Goal: Find specific fact: Find specific fact

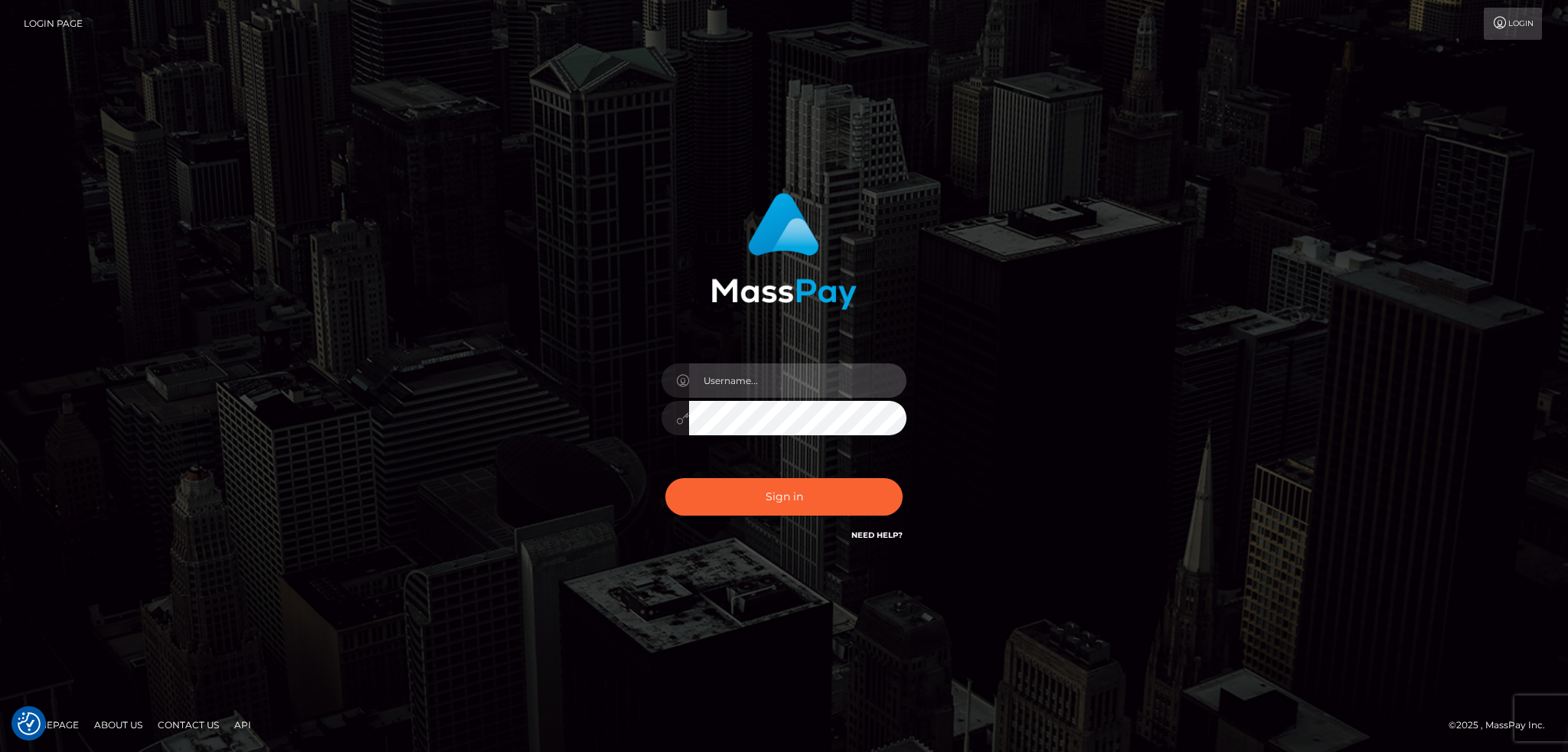
type input "alexstef"
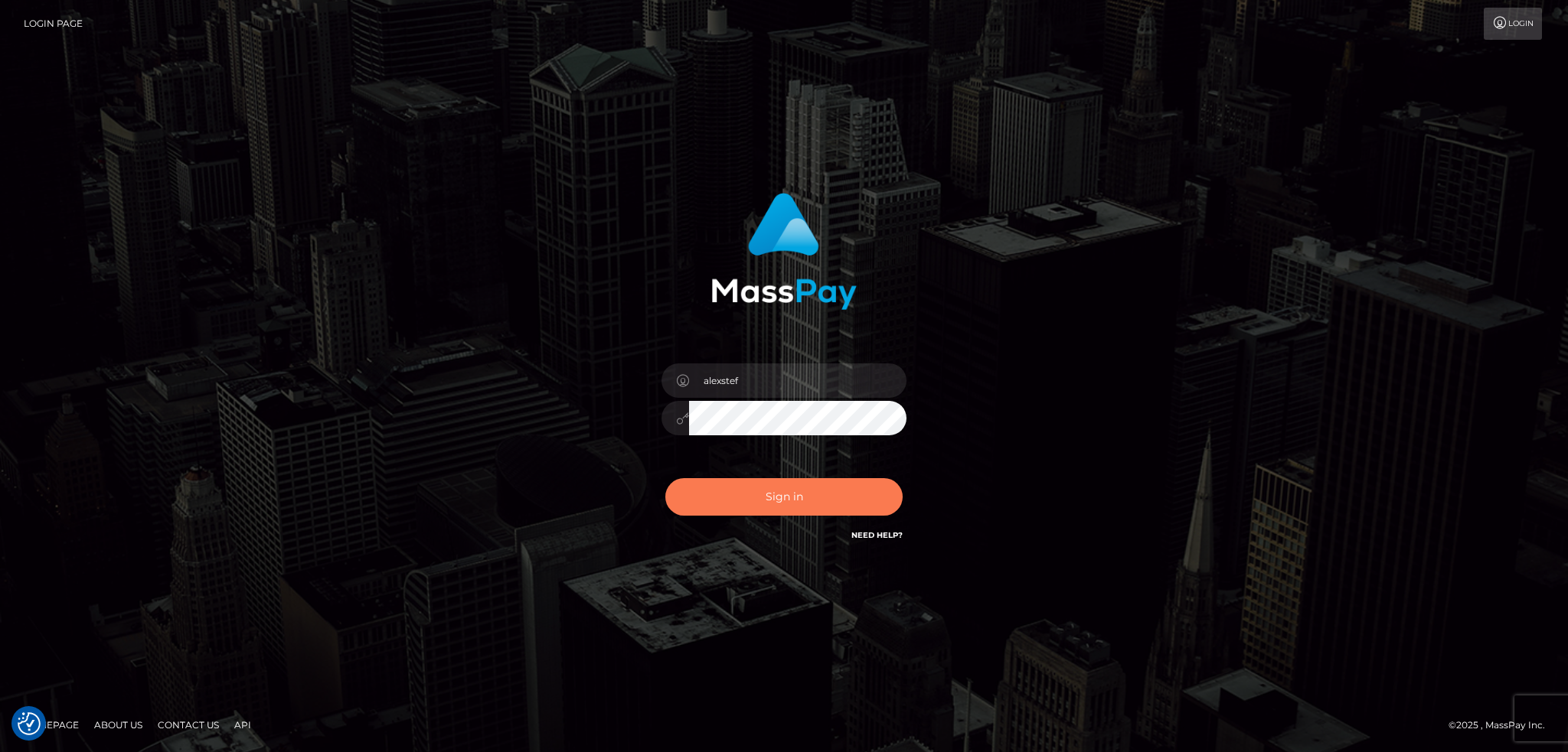
click at [767, 488] on button "Sign in" at bounding box center [784, 497] width 237 height 38
type input "alexstef"
click at [787, 504] on button "Sign in" at bounding box center [784, 497] width 237 height 38
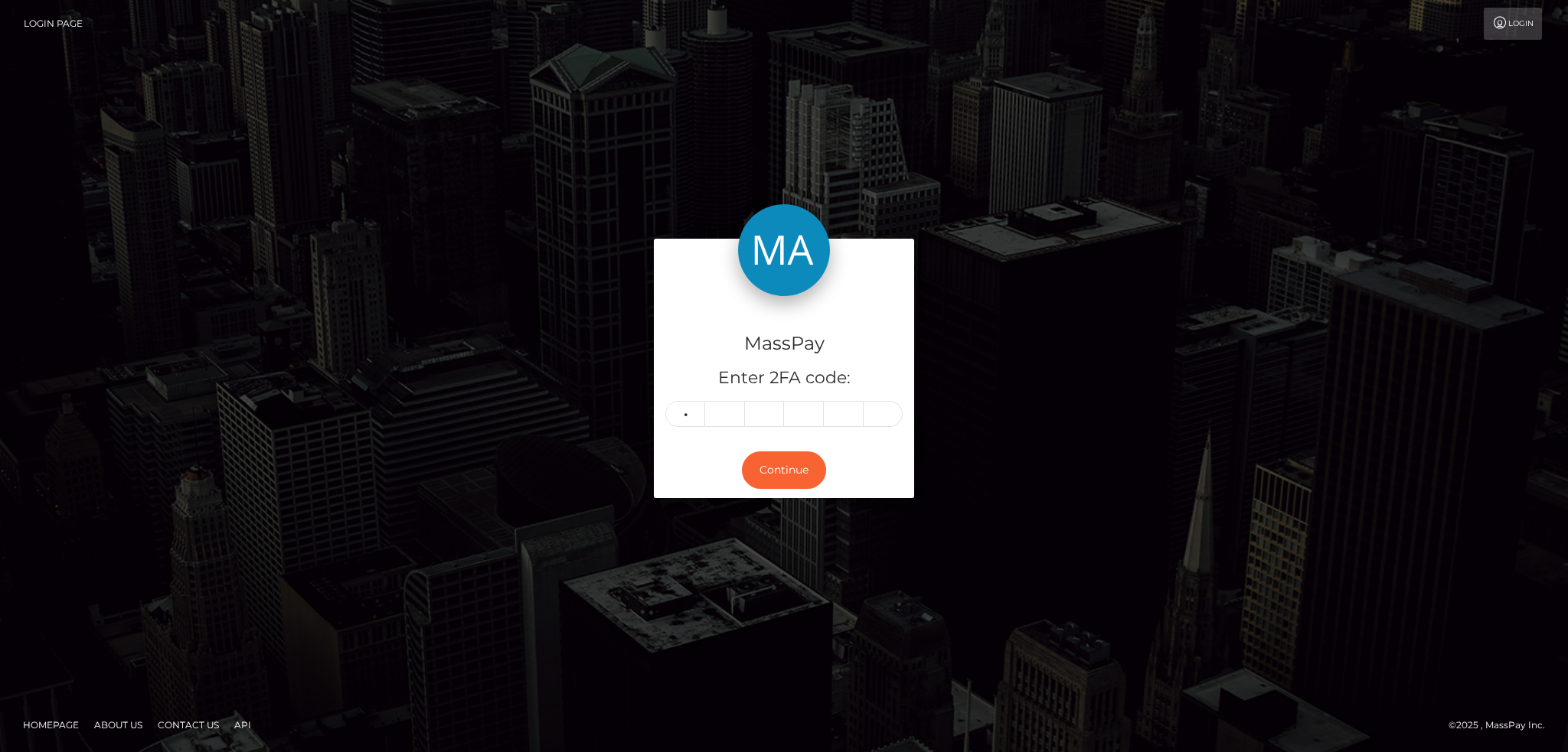
type input "0"
type input "8"
type input "0"
type input "9"
type input "2"
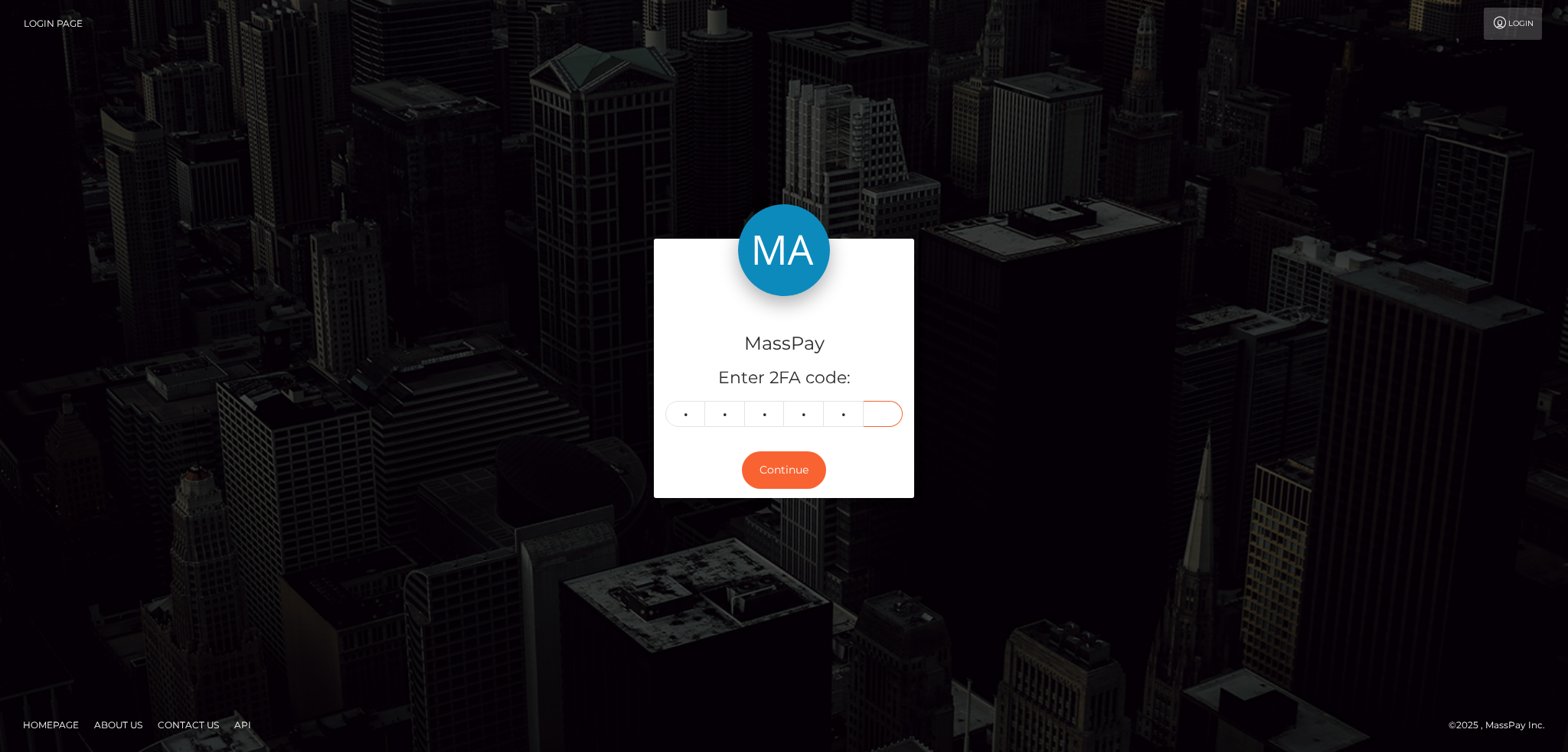
type input "7"
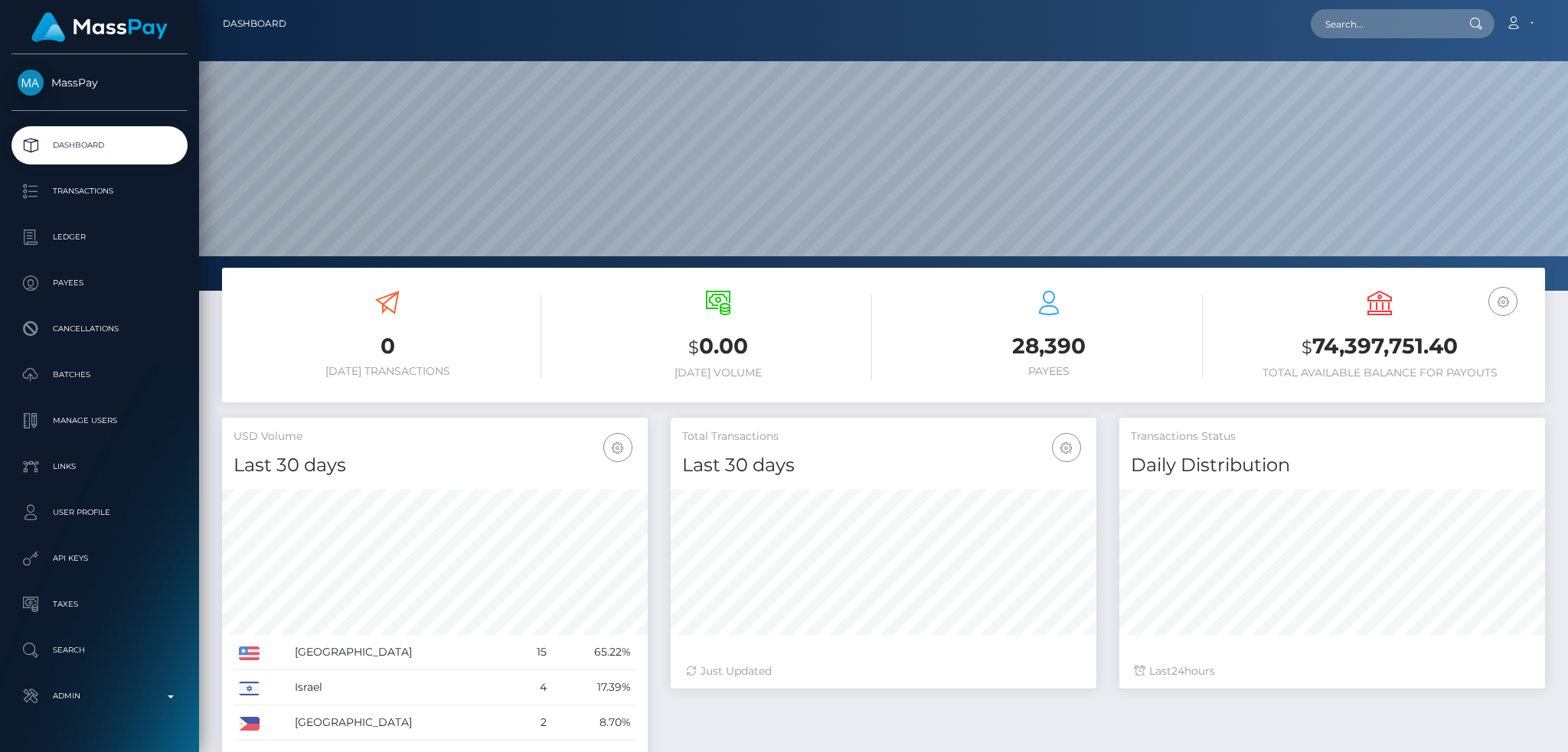
scroll to position [271, 425]
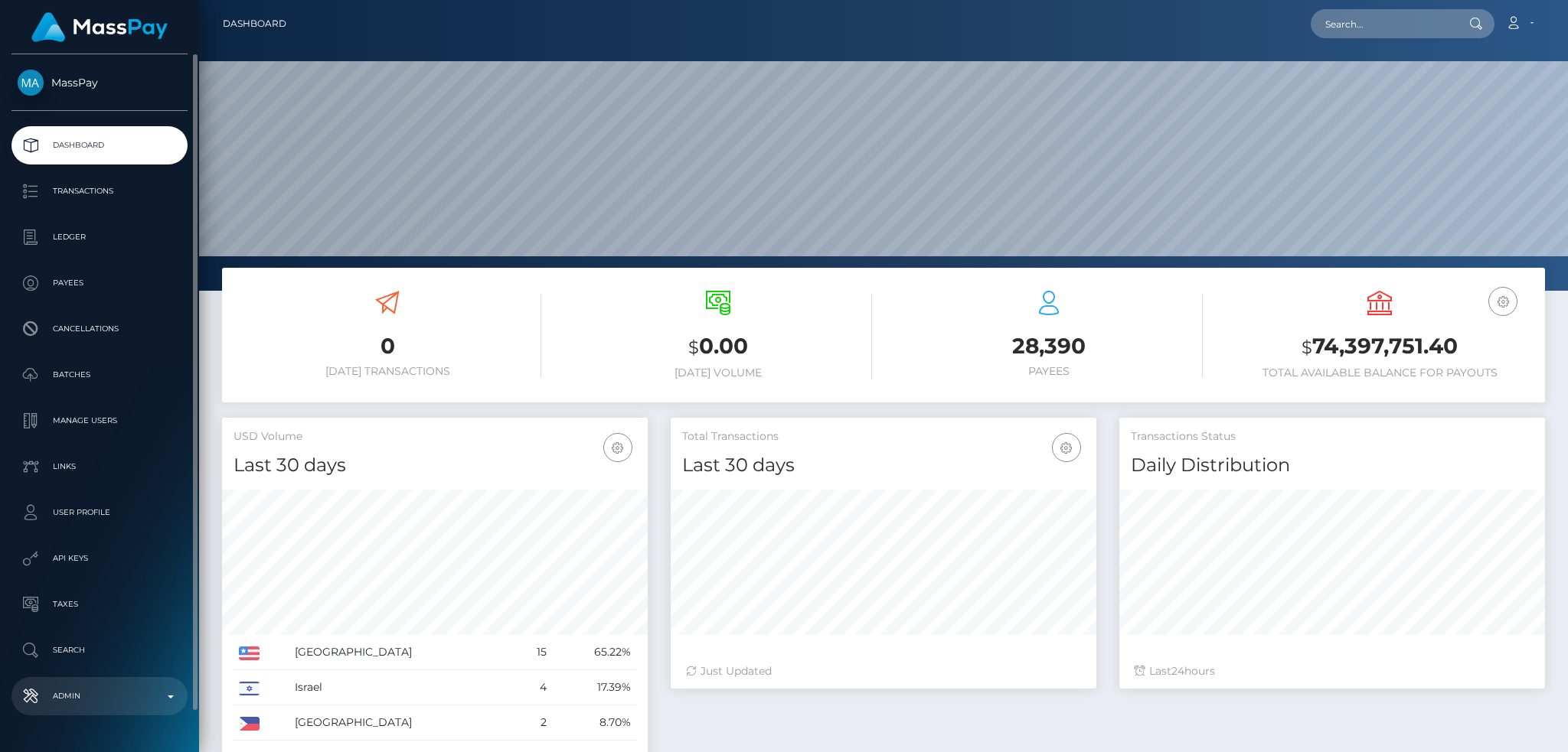
click at [102, 705] on p "Admin" at bounding box center [99, 697] width 164 height 23
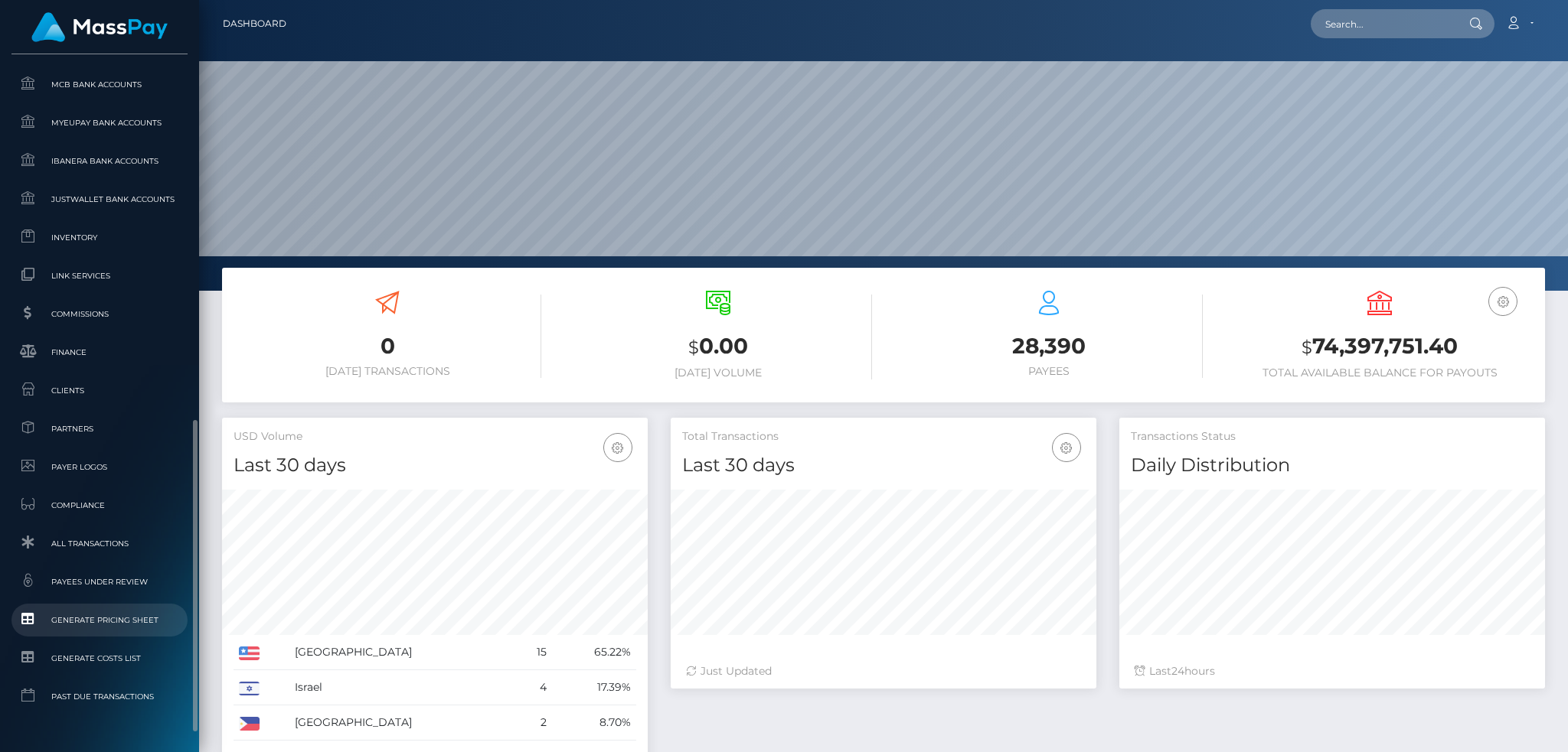
scroll to position [855, 0]
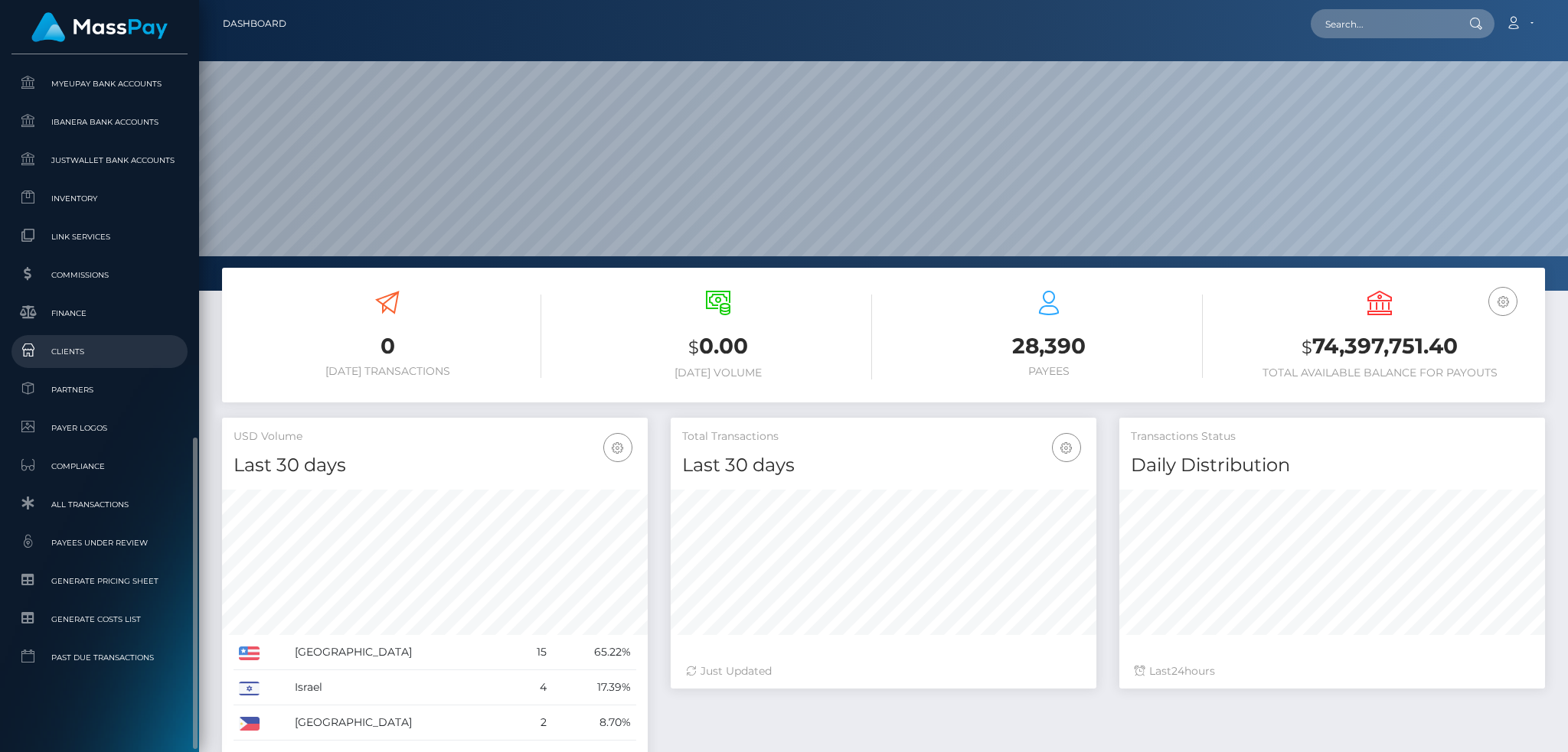
click at [105, 350] on span "Clients" at bounding box center [99, 351] width 164 height 18
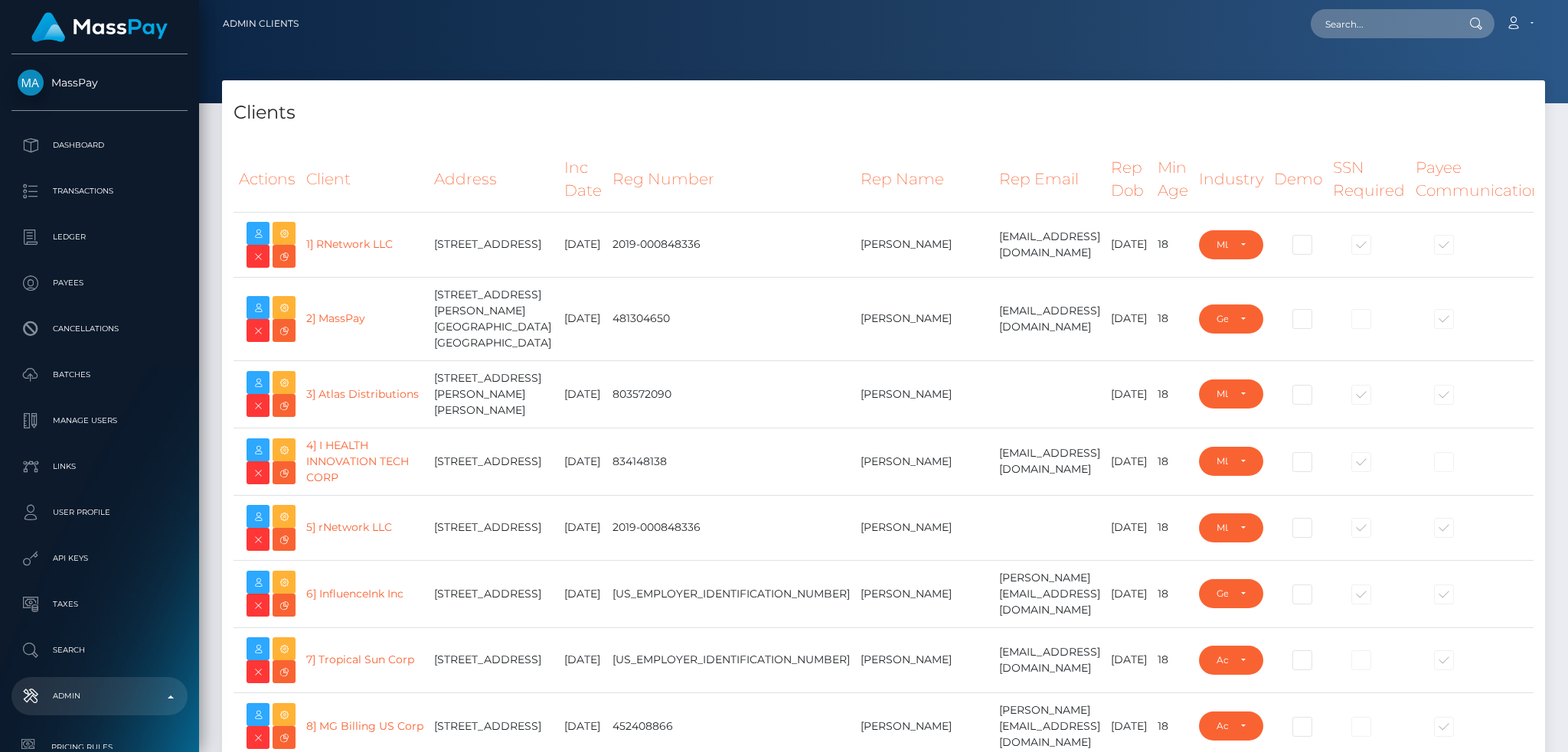
select select "223"
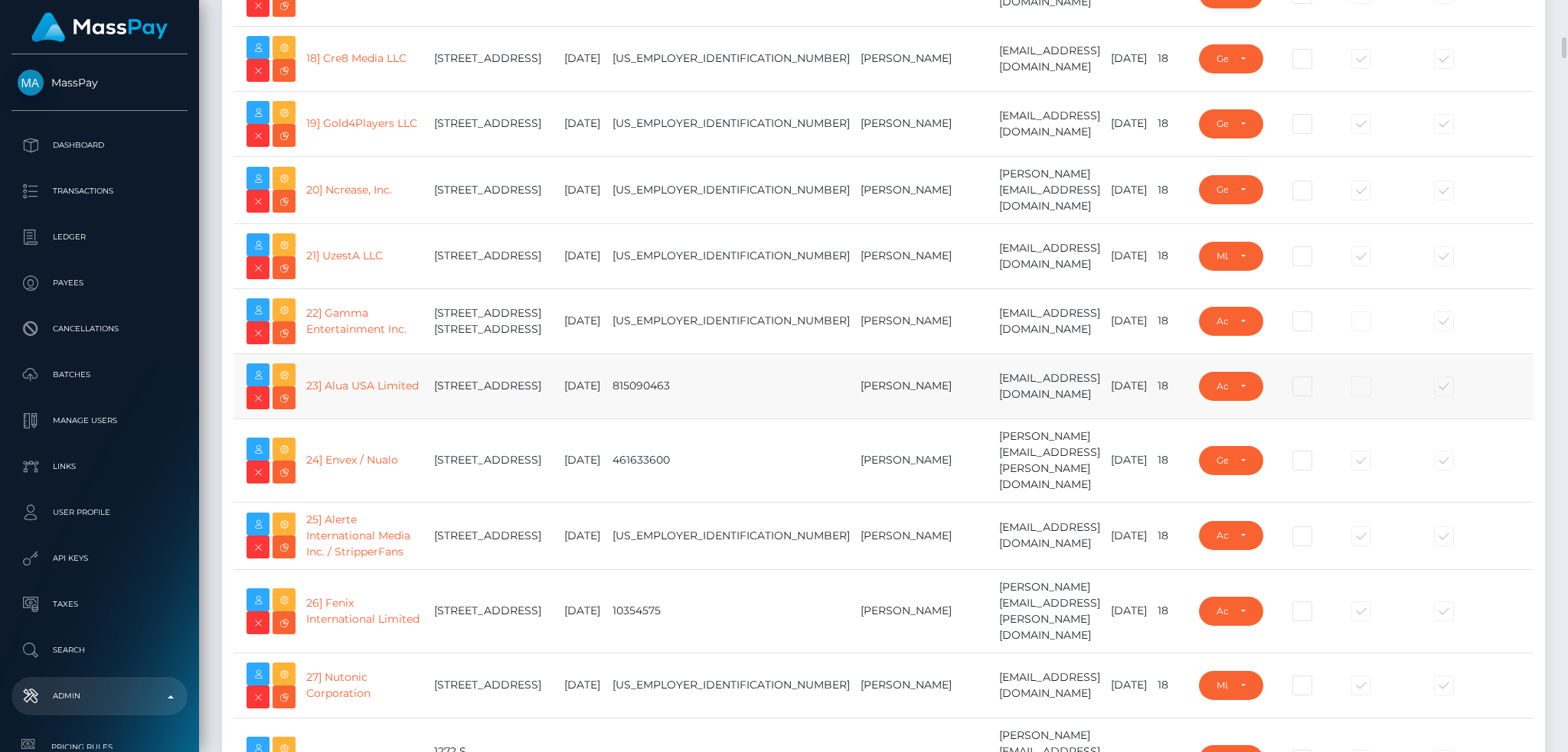
scroll to position [1428, 0]
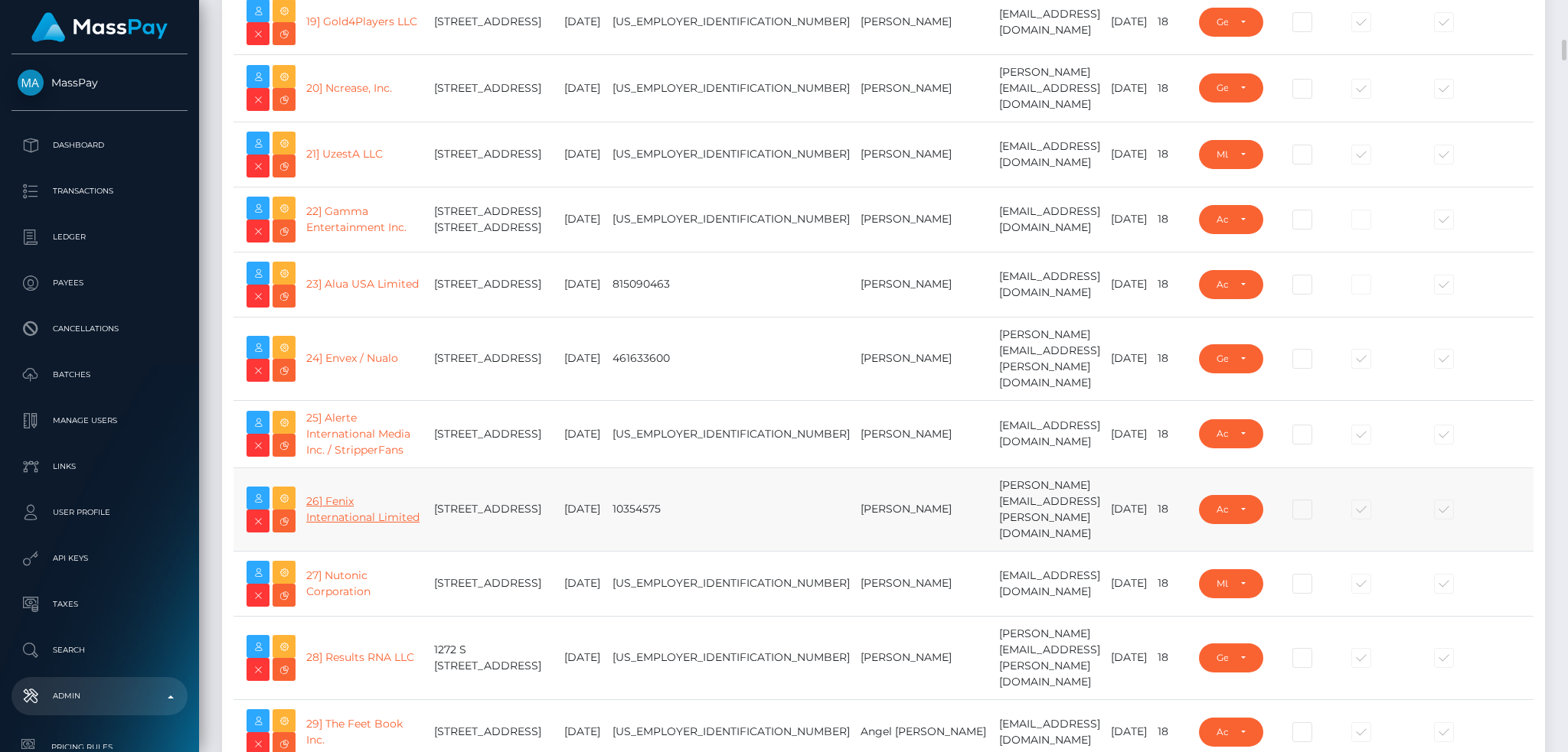
click at [345, 524] on link "26] Fenix International Limited" at bounding box center [363, 509] width 113 height 30
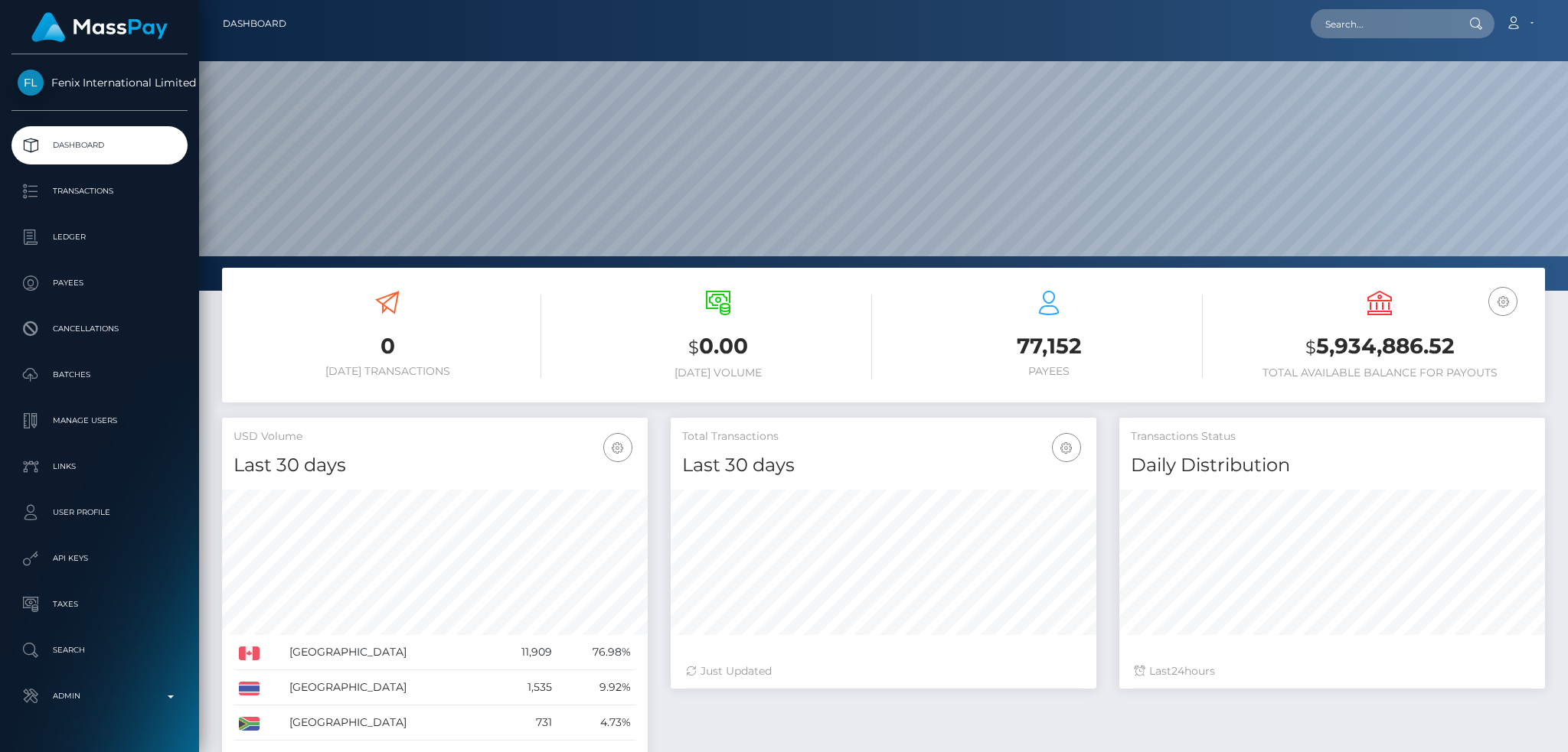
scroll to position [291, 1369]
click at [1376, 27] on input "text" at bounding box center [1383, 23] width 144 height 29
paste input "pout_svKFJAQUdkMjm"
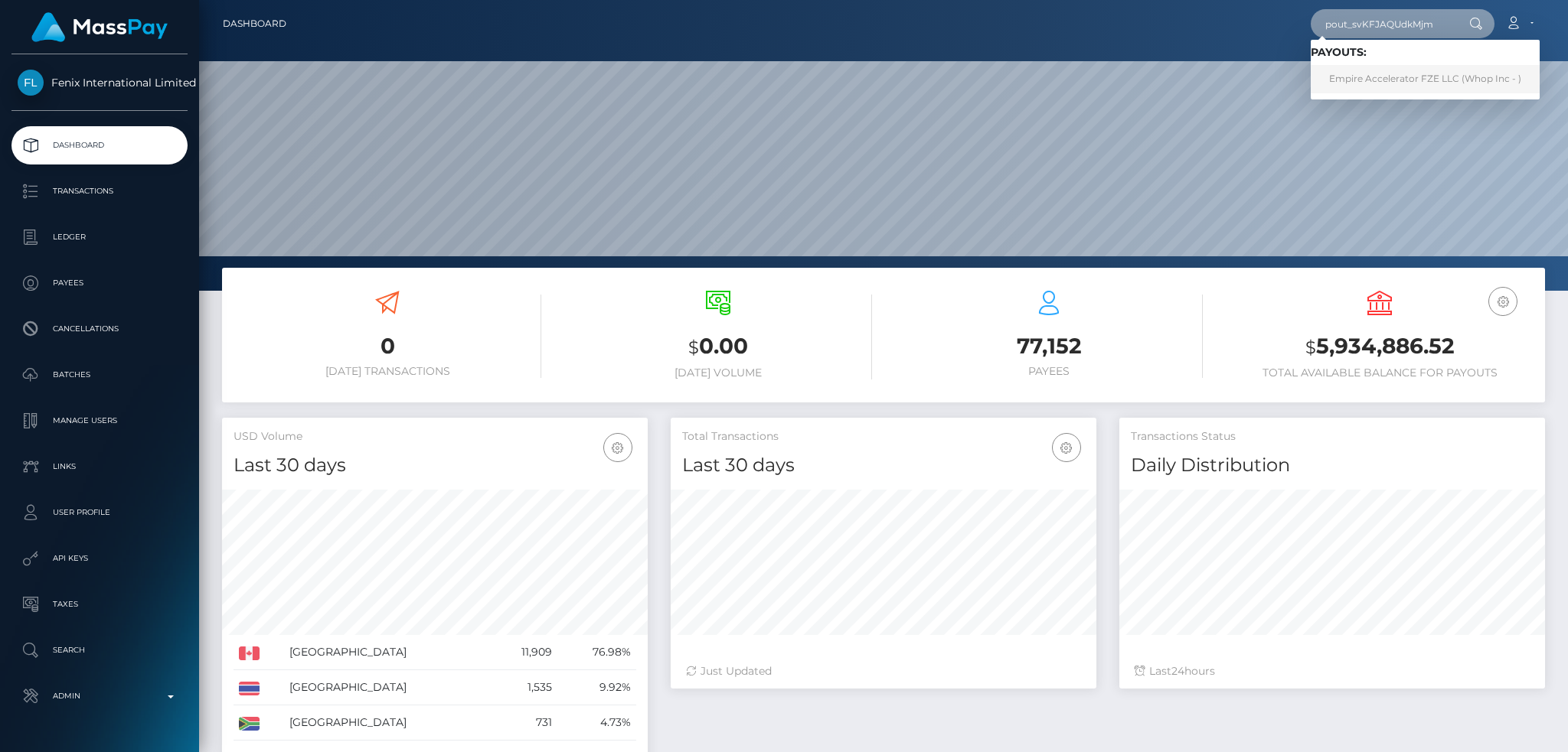
type input "pout_svKFJAQUdkMjm"
click at [1391, 75] on link "Empire Accelerator FZE LLC (Whop Inc - )" at bounding box center [1425, 79] width 229 height 28
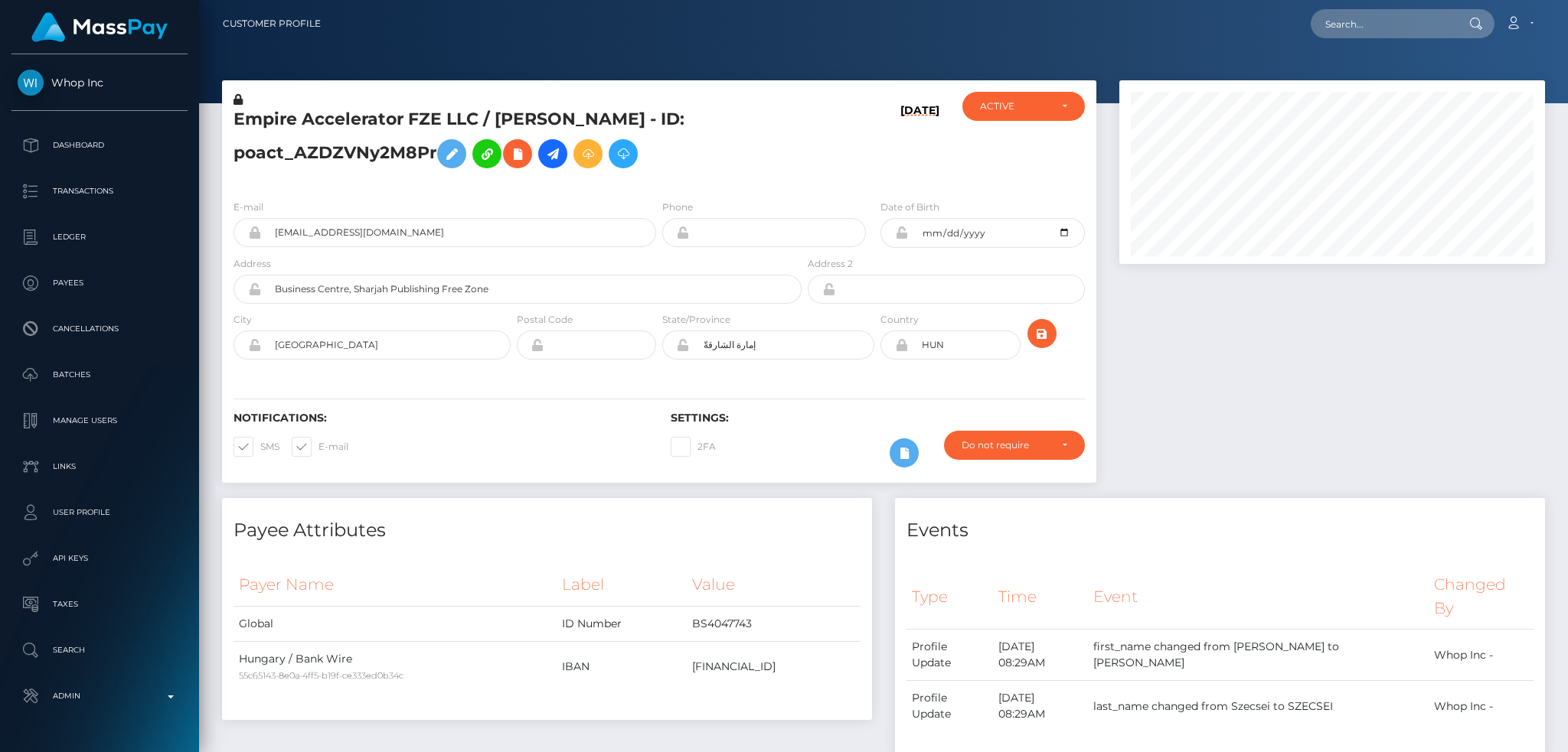
scroll to position [184, 425]
click at [1358, 27] on input "text" at bounding box center [1383, 23] width 144 height 29
paste input "pout_svKFJAQUdkMjm"
type input "pout_svKFJAQUdkMjm"
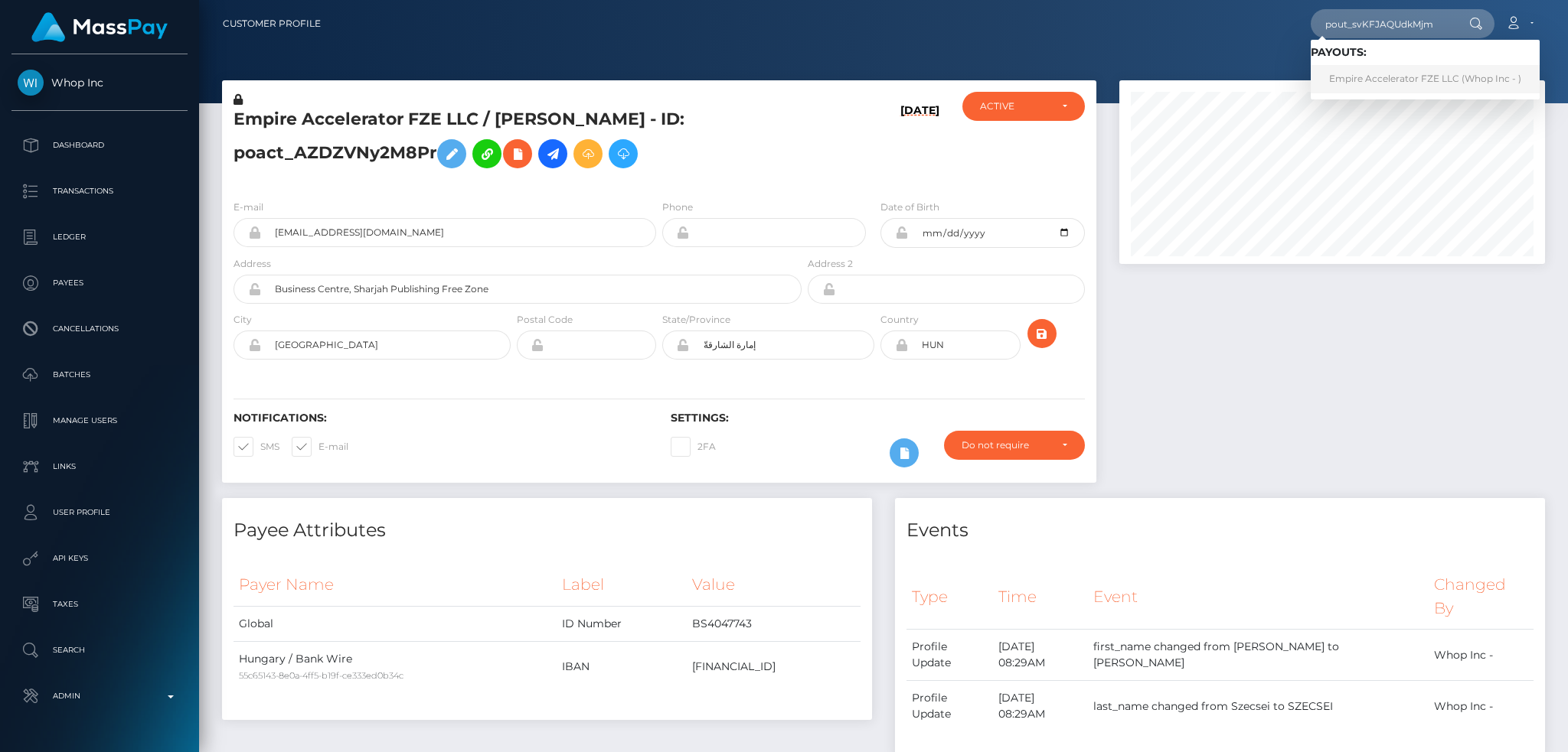
click at [1386, 78] on link "Empire Accelerator FZE LLC (Whop Inc - )" at bounding box center [1425, 79] width 229 height 28
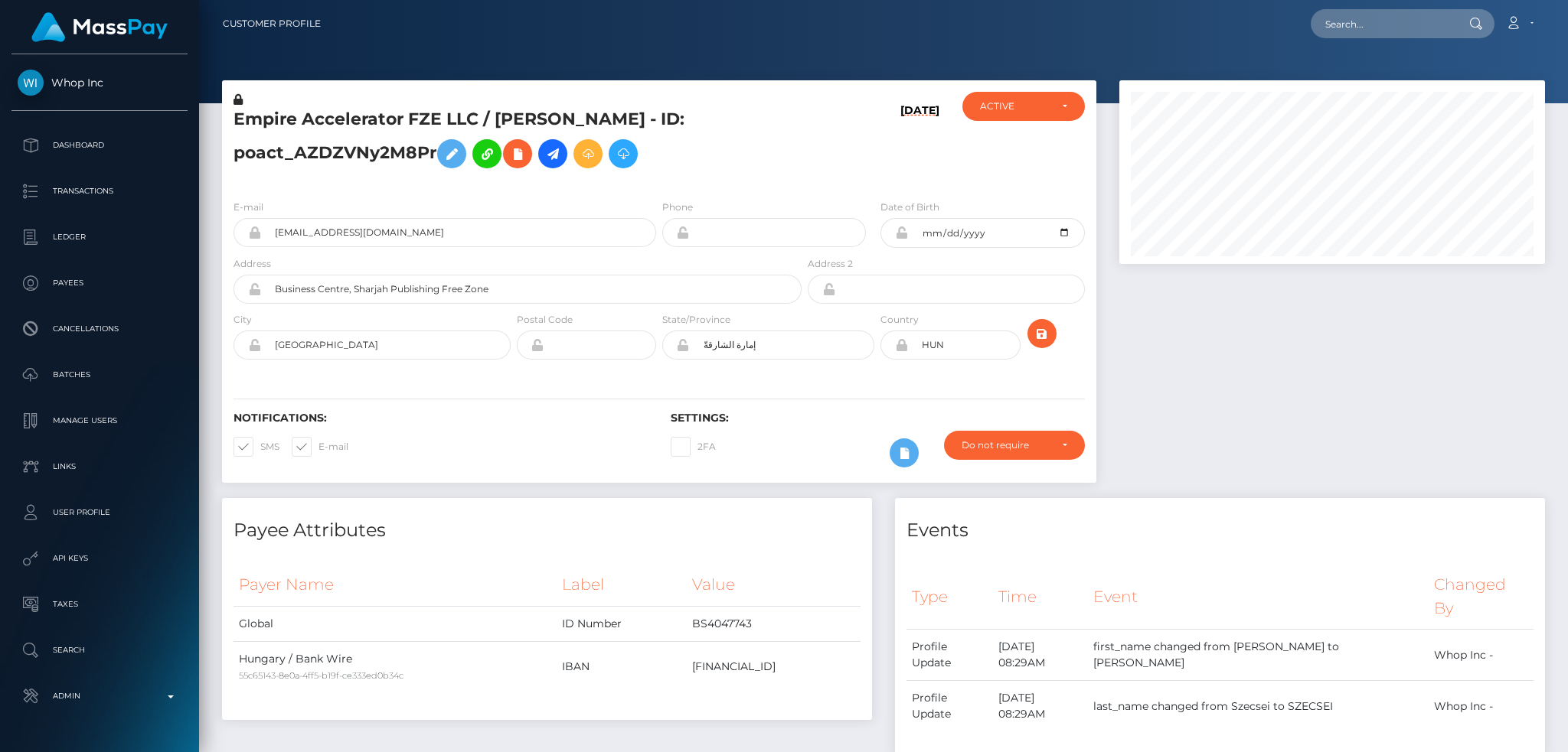
scroll to position [184, 425]
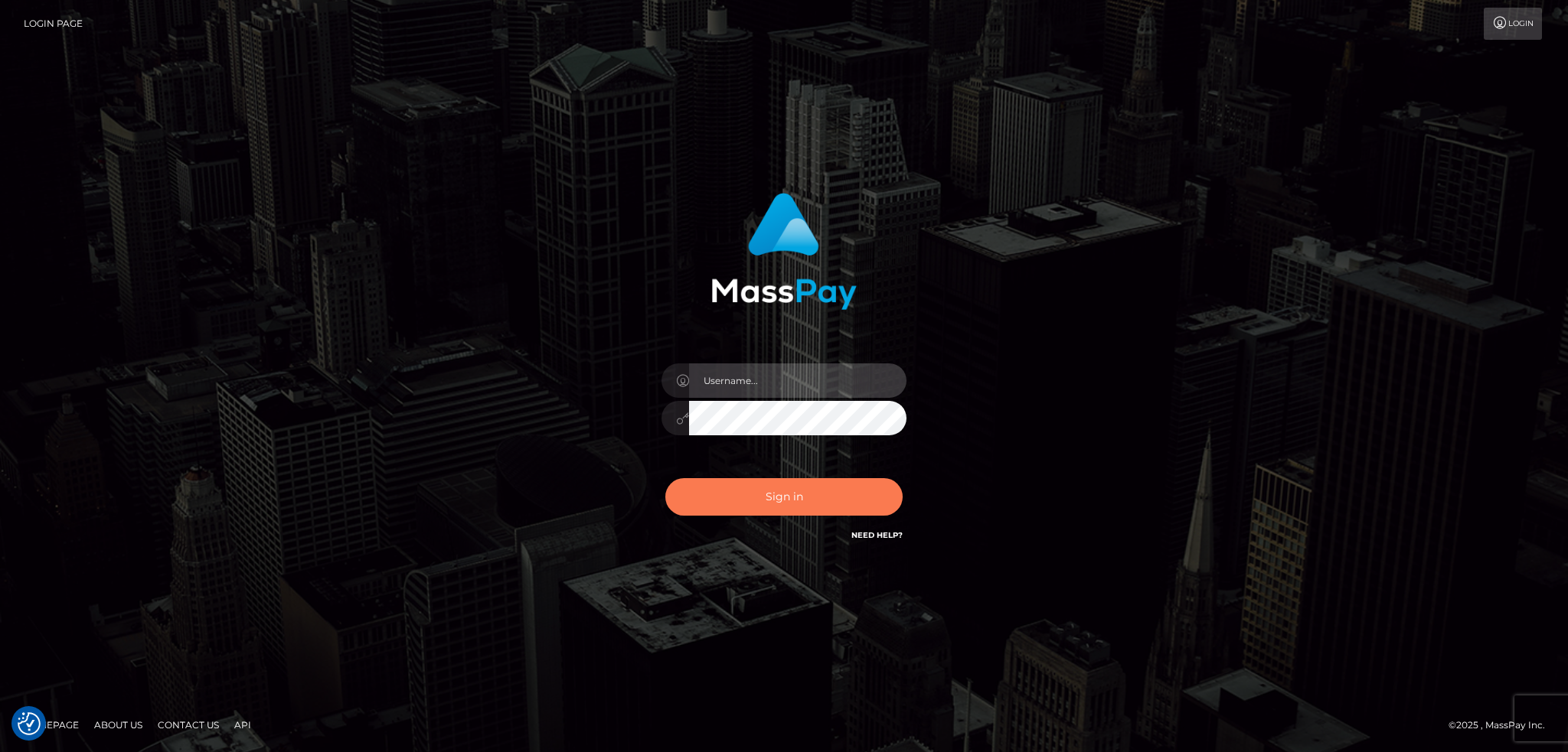
type input "alexstef"
click at [791, 488] on button "Sign in" at bounding box center [784, 497] width 237 height 38
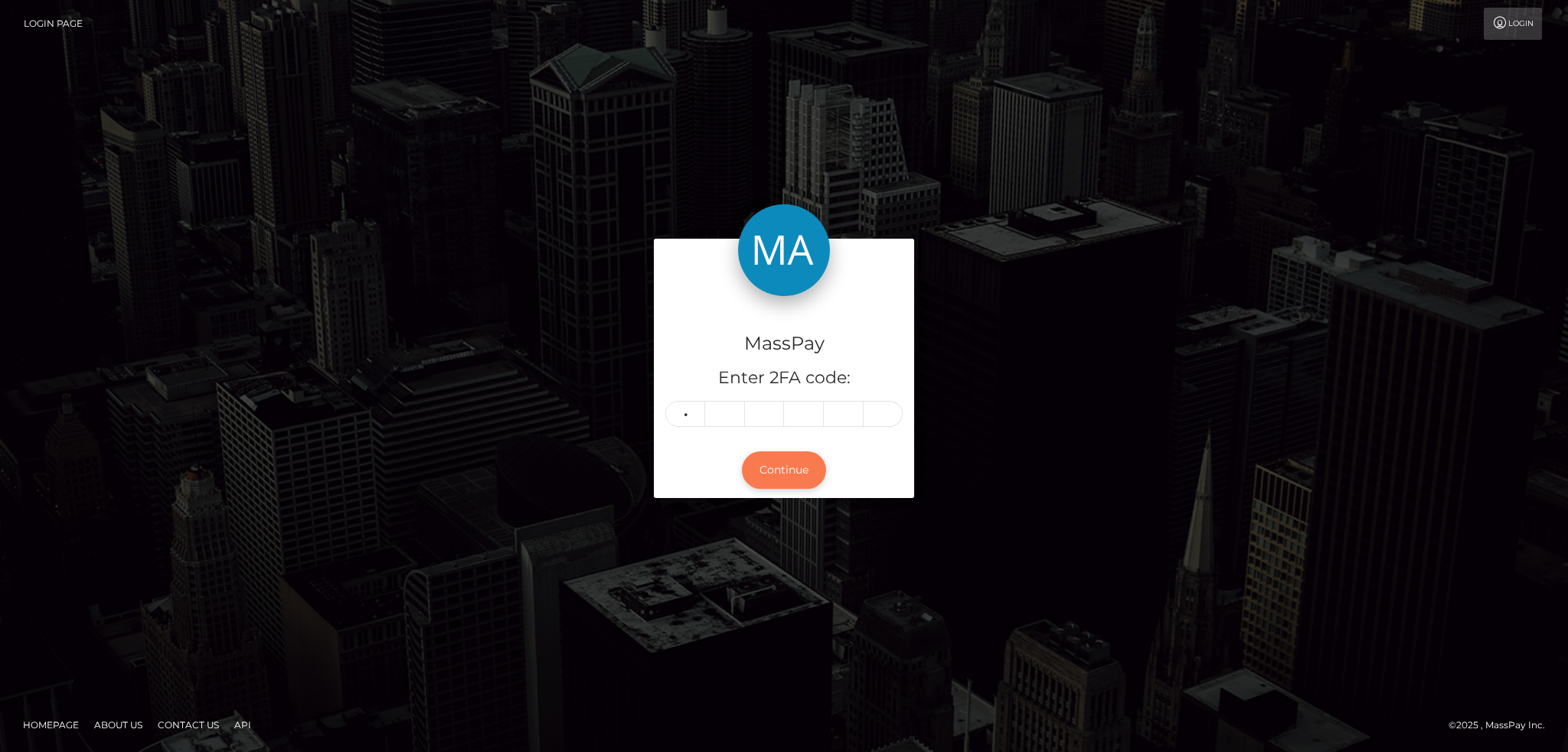
type input "8"
type input "6"
type input "7"
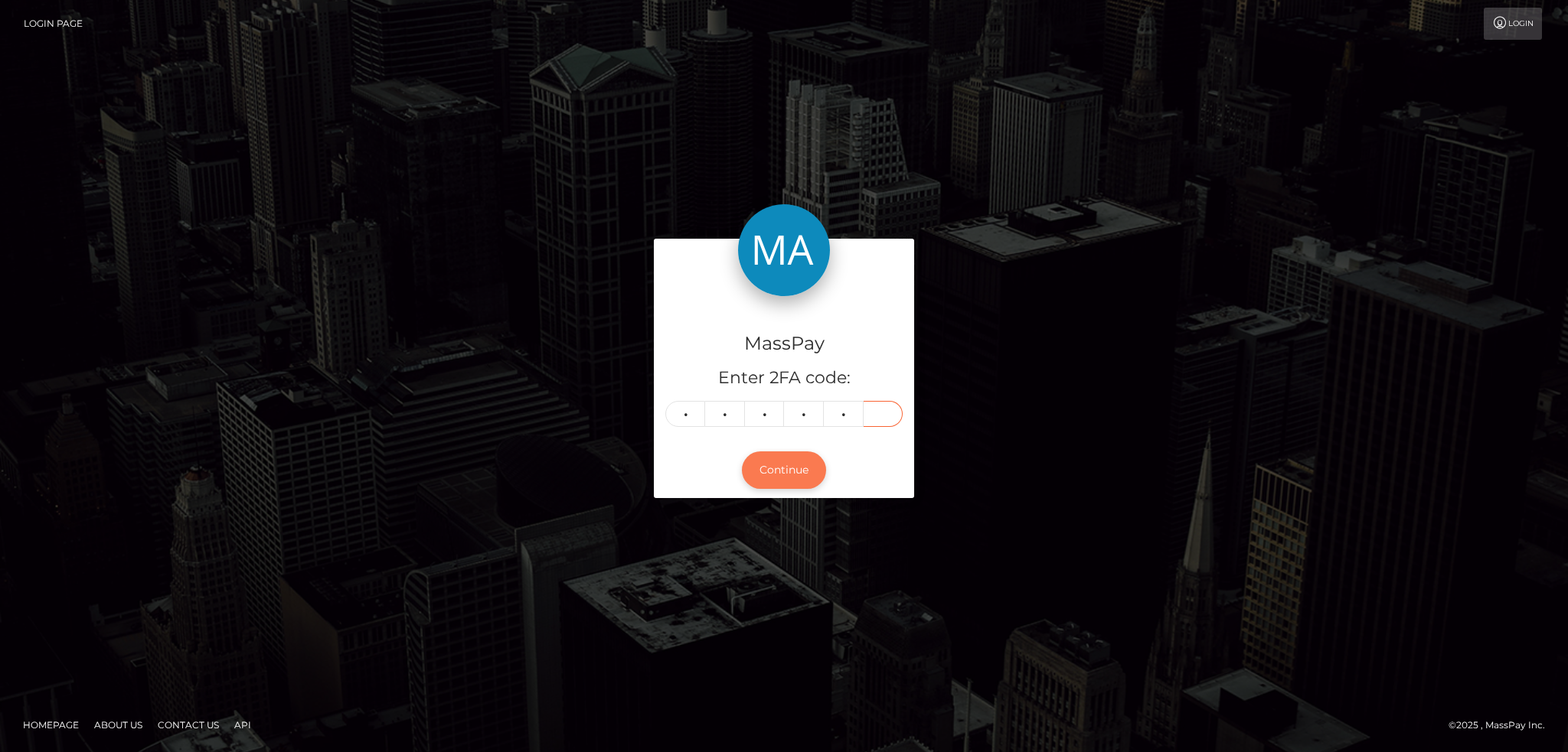
type input "8"
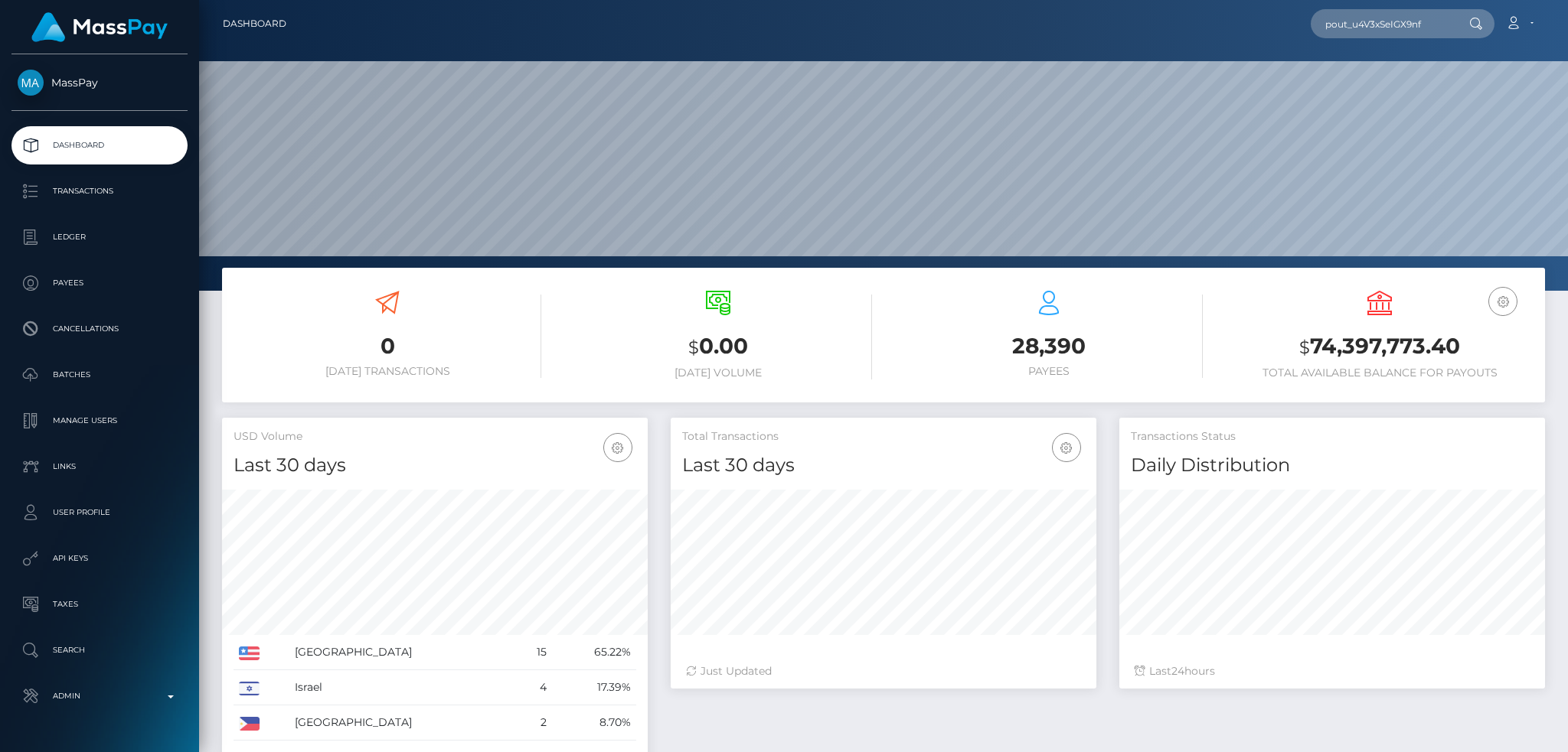
scroll to position [271, 425]
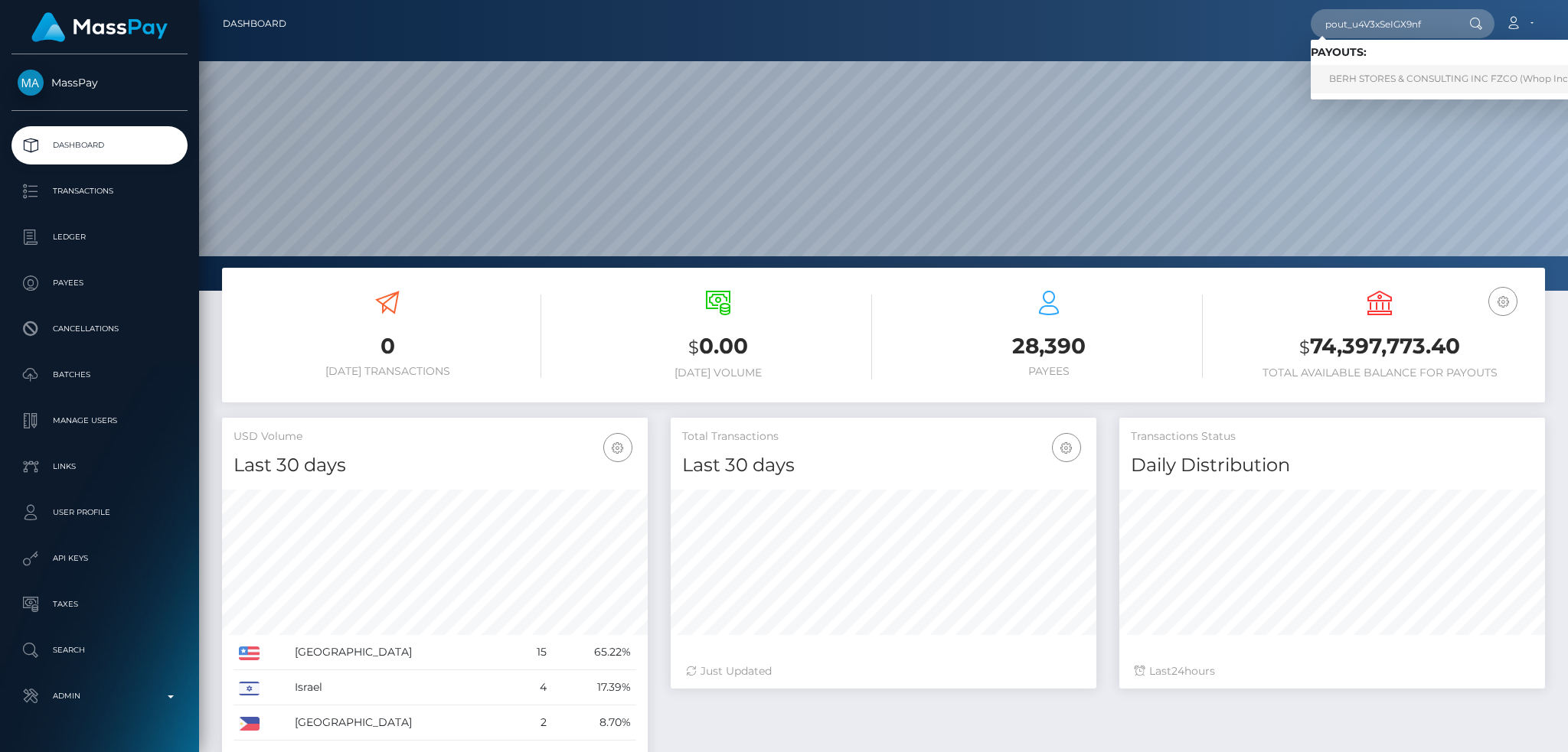
type input "pout_u4V3xSeIGX9nf"
click at [1413, 74] on link "BERH STORES & CONSULTING INC FZCO (Whop Inc - )" at bounding box center [1454, 79] width 287 height 28
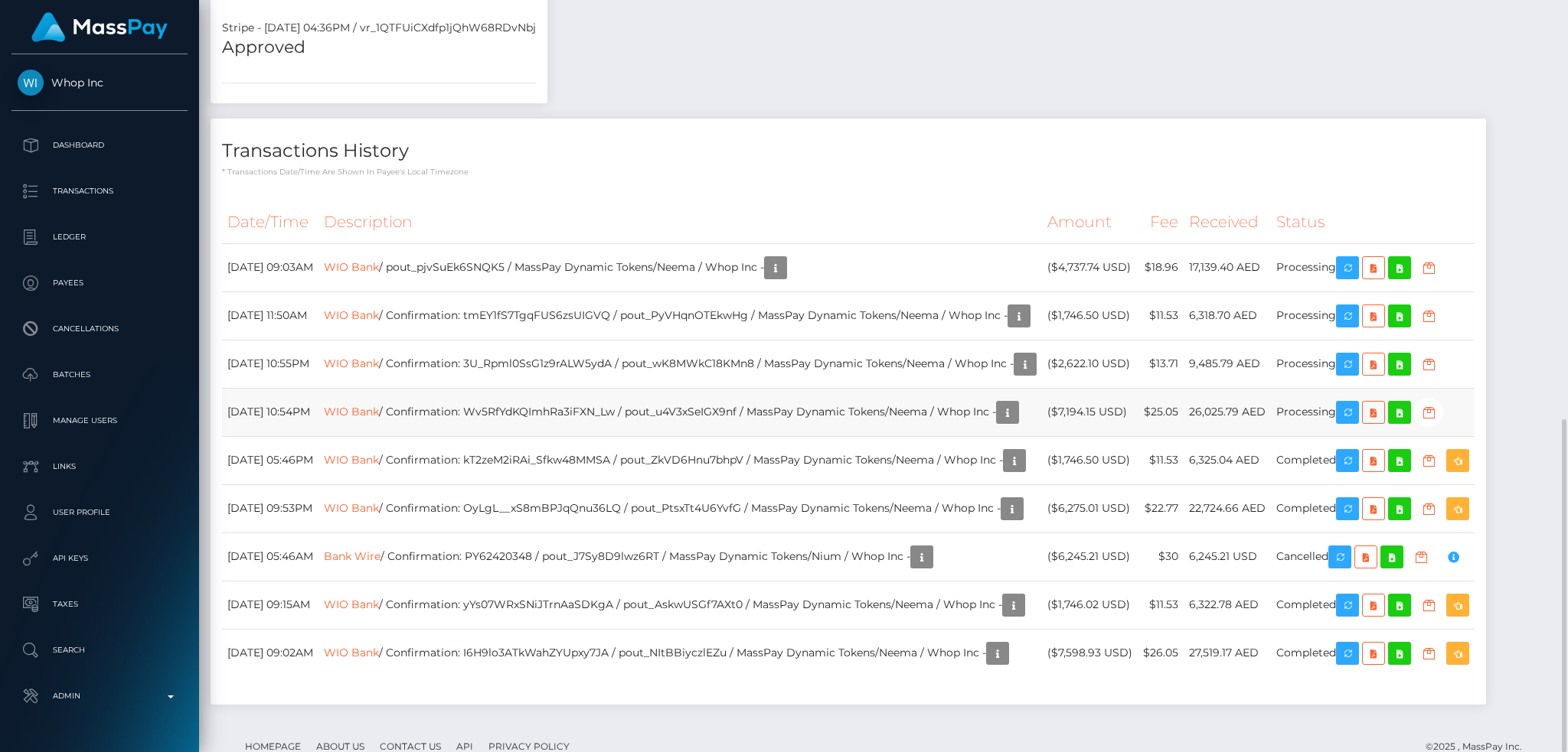
scroll to position [184, 425]
click at [599, 388] on td "WIO Bank / Confirmation: Wv5RfYdKQImhRa3iFXN_Lw / pout_u4V3xSeIGX9nf / MassPay …" at bounding box center [679, 412] width 723 height 49
copy td "Wv5RfYdKQImhRa3iFXN_Lw"
click at [1404, 372] on div "Force status update" at bounding box center [1404, 362] width 112 height 28
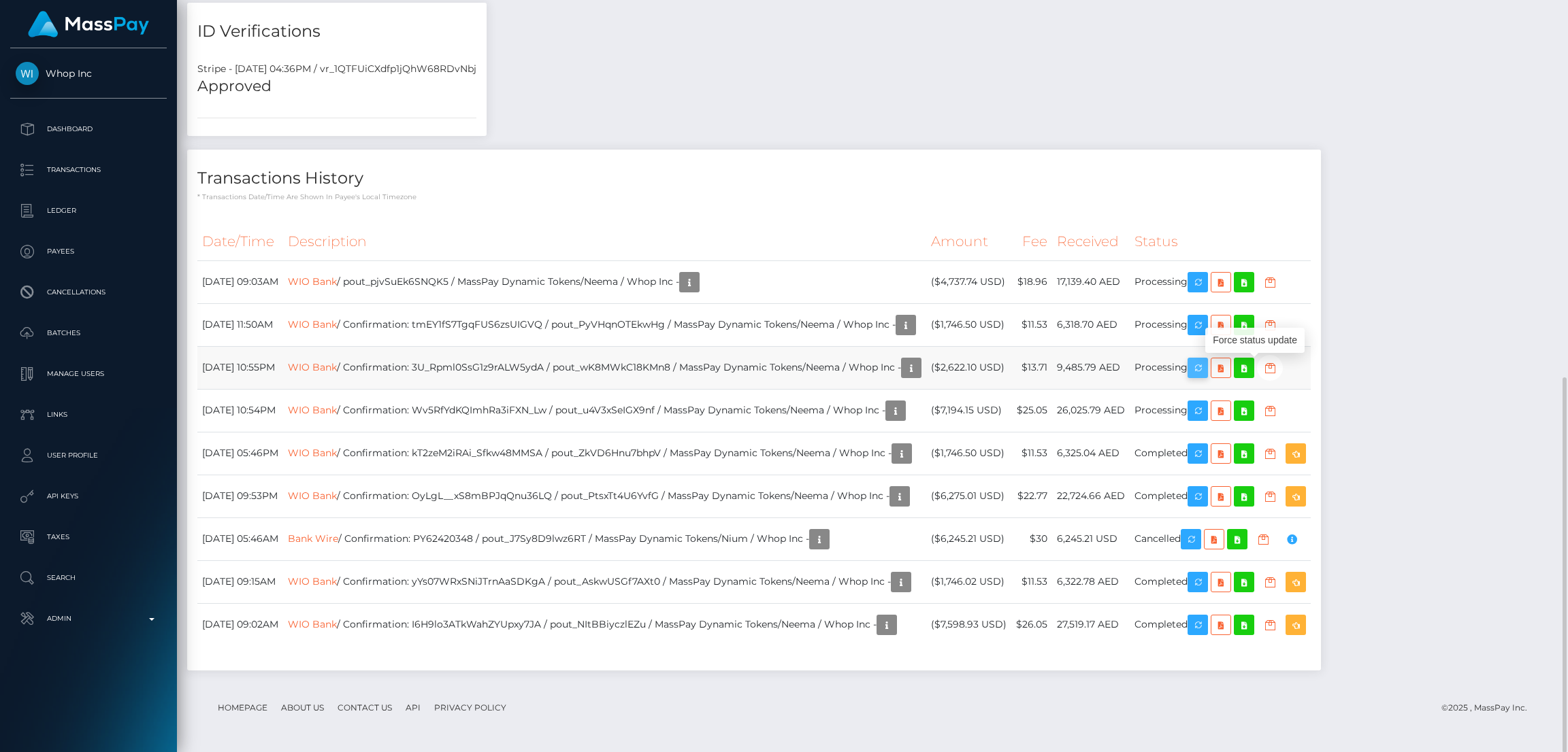
scroll to position [163, 436]
click at [1206, 367] on icon "button" at bounding box center [1197, 368] width 16 height 17
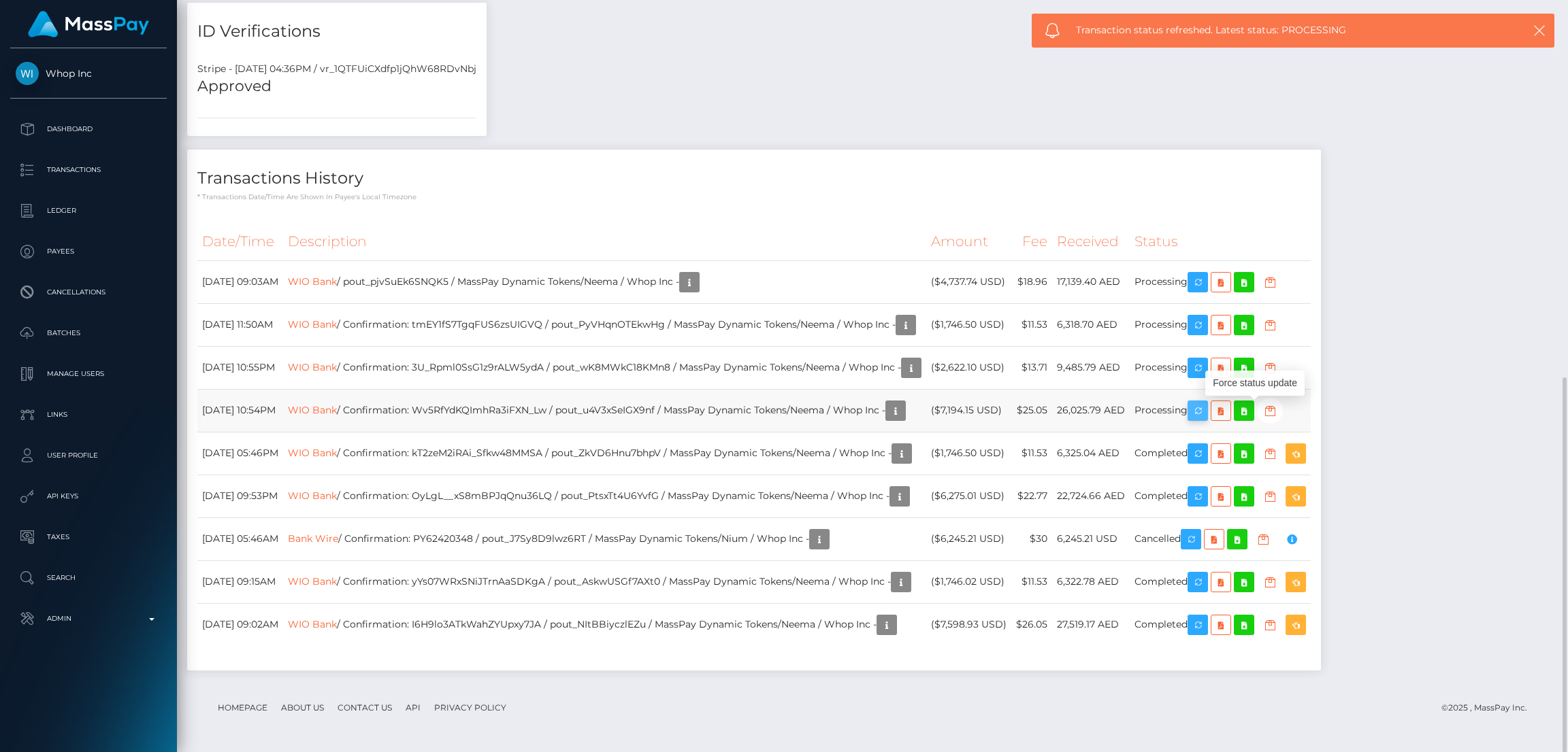
click at [1206, 412] on icon "button" at bounding box center [1197, 411] width 16 height 17
click at [563, 446] on td "WIO Bank / Confirmation: kT2zeM2iRAi_Sfkw48MMSA / pout_ZkVD6Hnu7bhpV / MassPay …" at bounding box center [604, 454] width 643 height 43
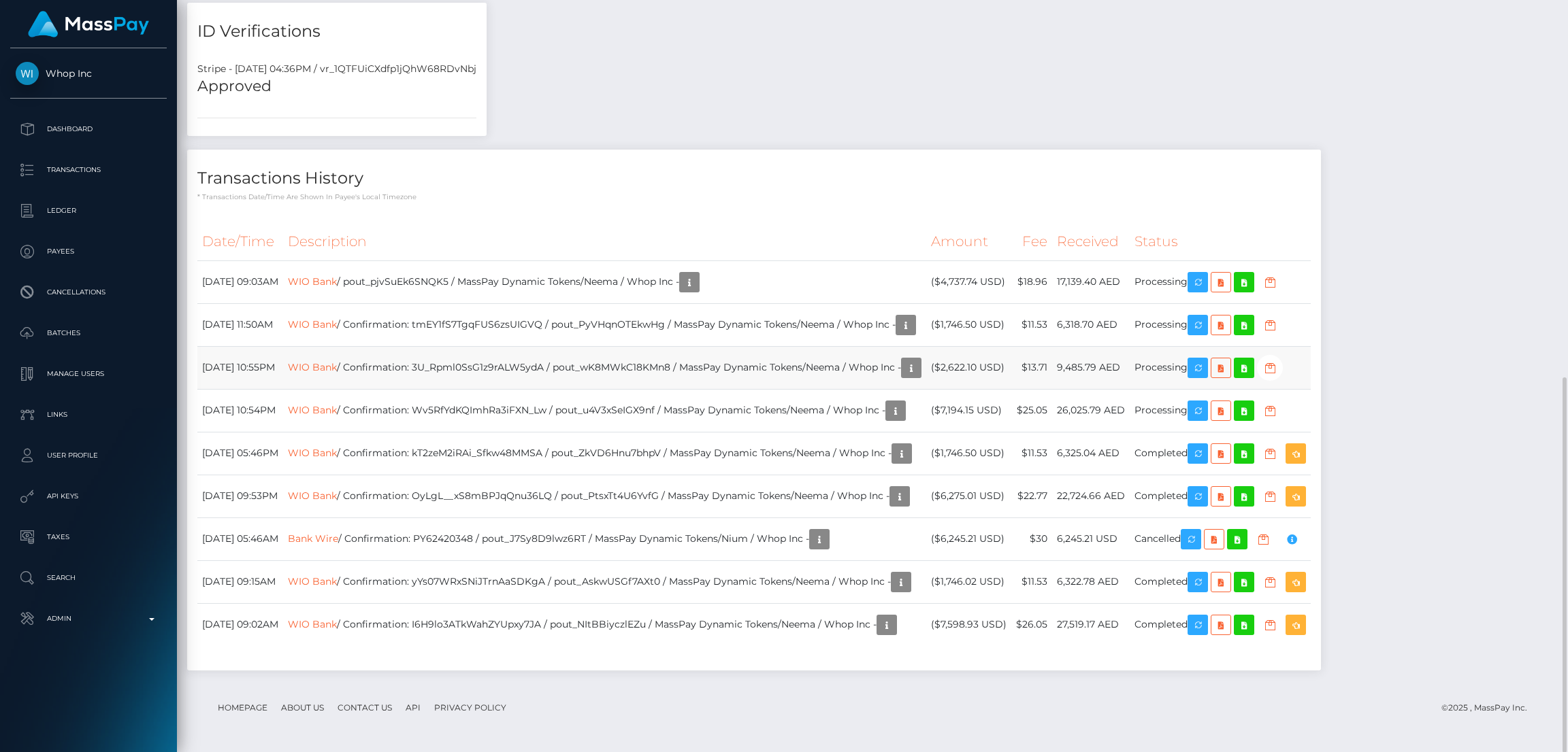
click at [546, 371] on td "WIO Bank / Confirmation: 3U_Rpml0SsG1z9rALW5ydA / pout_wK8MWkC18KMn8 / MassPay …" at bounding box center [604, 367] width 643 height 43
copy td "3U_Rpml0SsG1z9rALW5ydA"
click at [648, 411] on td "WIO Bank / Confirmation: Wv5RfYdKQImhRa3iFXN_Lw / pout_u4V3xSeIGX9nf / MassPay …" at bounding box center [604, 411] width 643 height 43
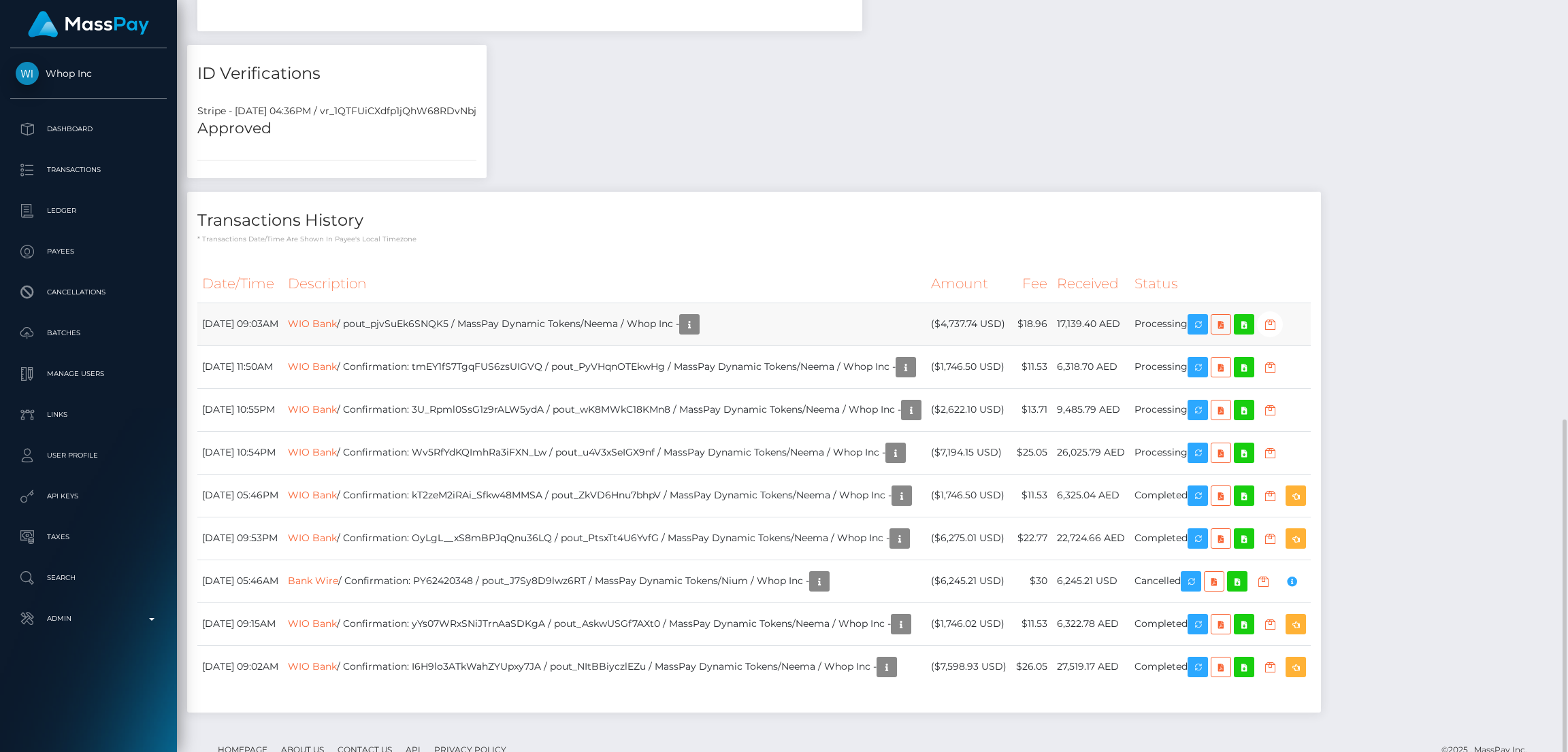
scroll to position [756, 0]
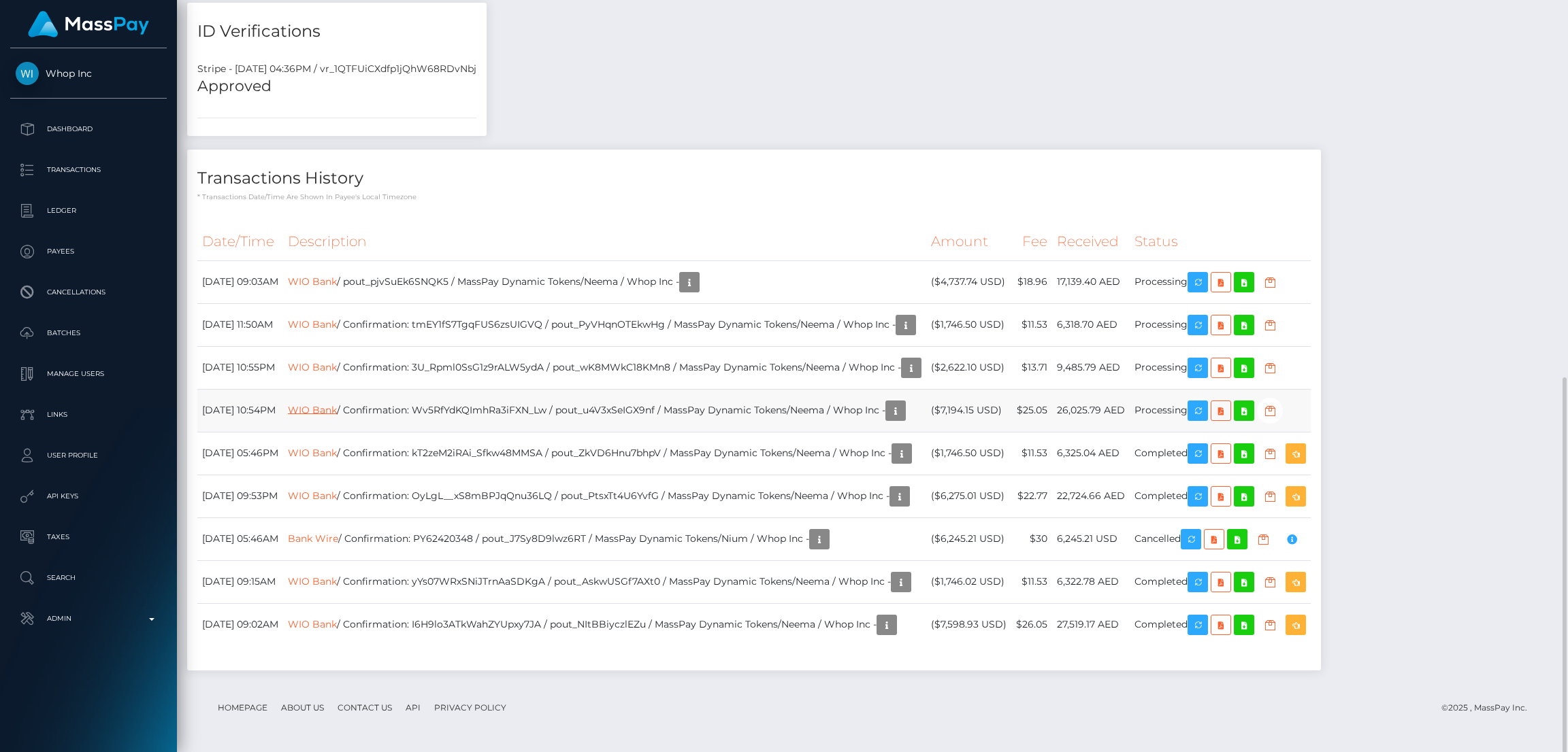
click at [336, 410] on link "WIO Bank" at bounding box center [312, 410] width 49 height 12
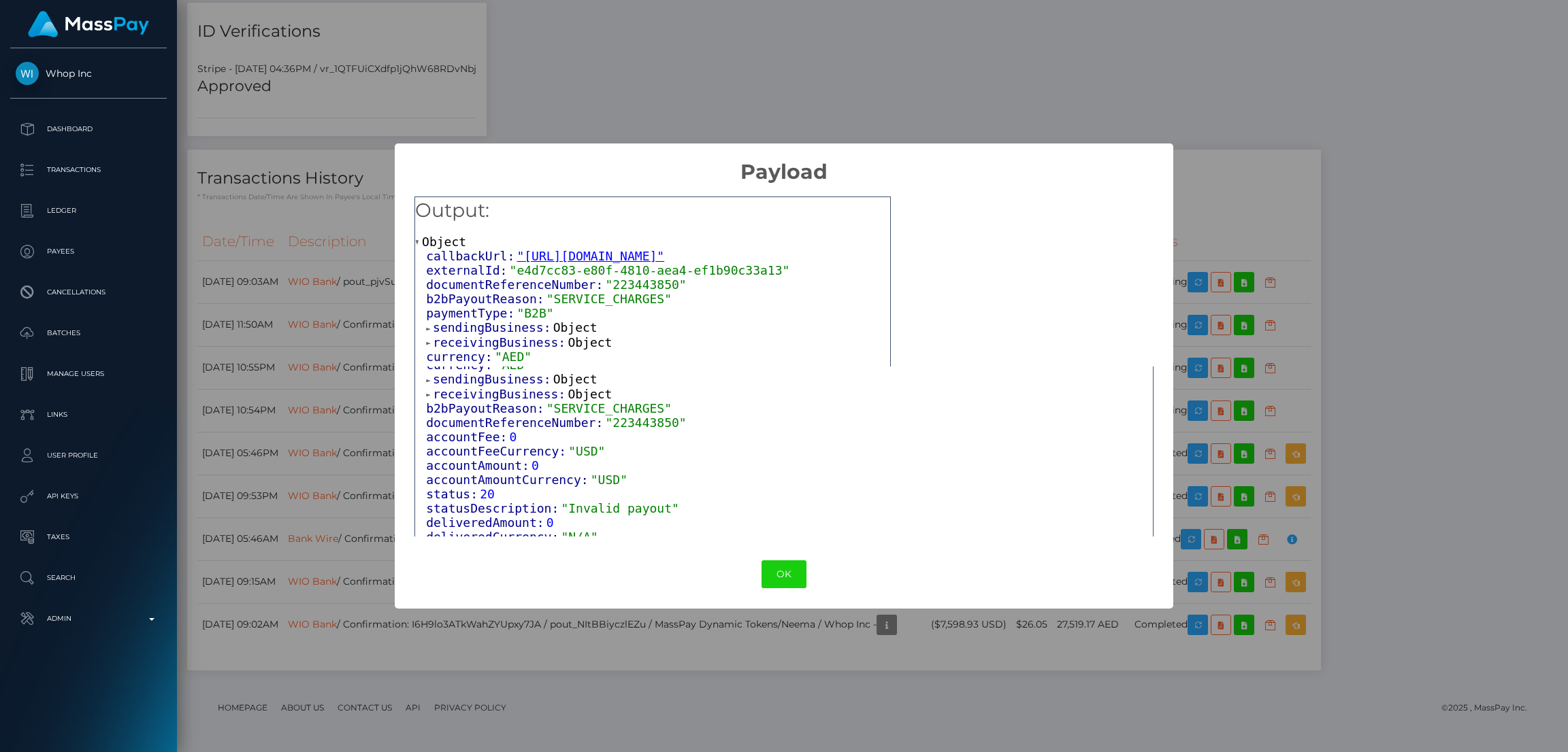
scroll to position [193, 0]
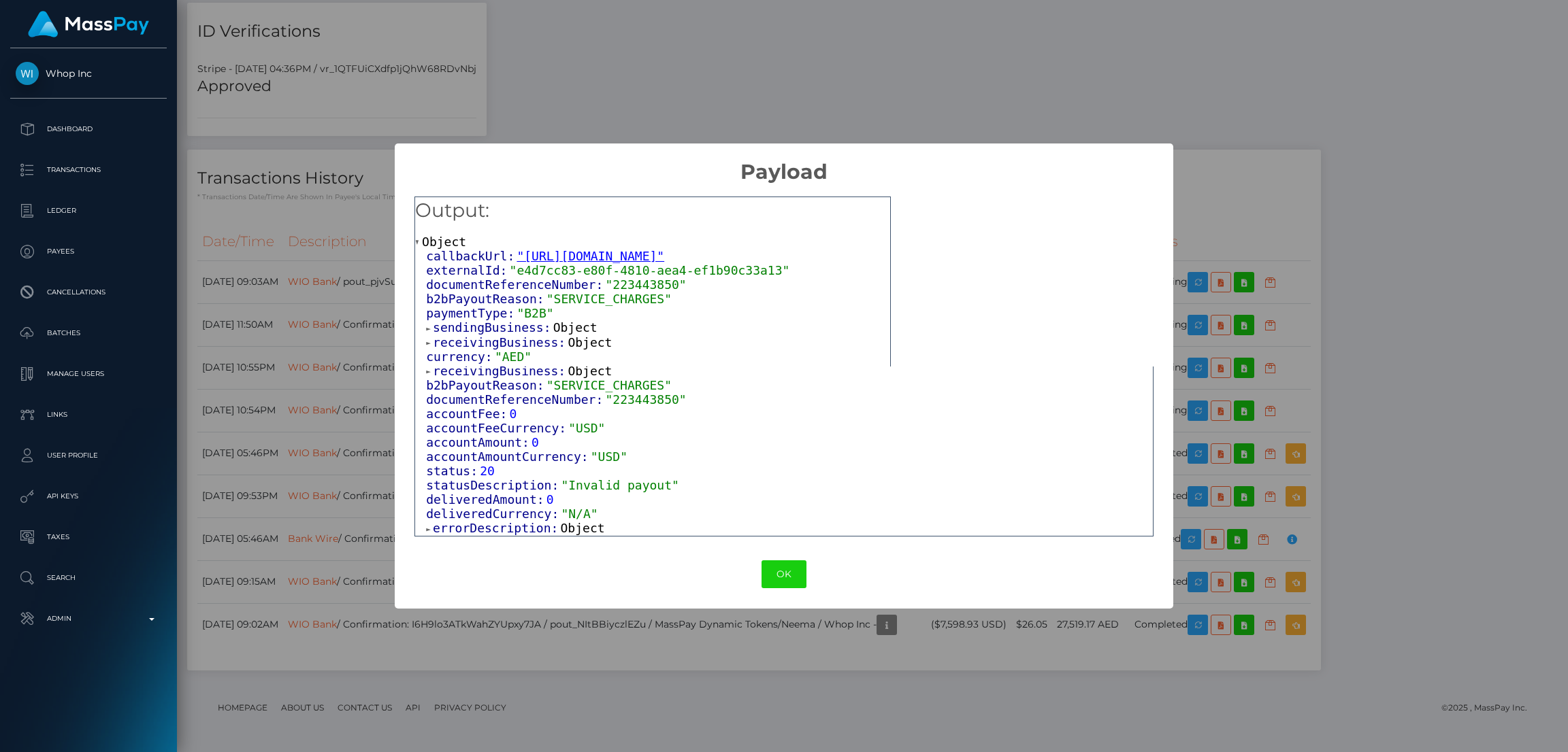
click at [563, 525] on span "Object" at bounding box center [582, 528] width 44 height 15
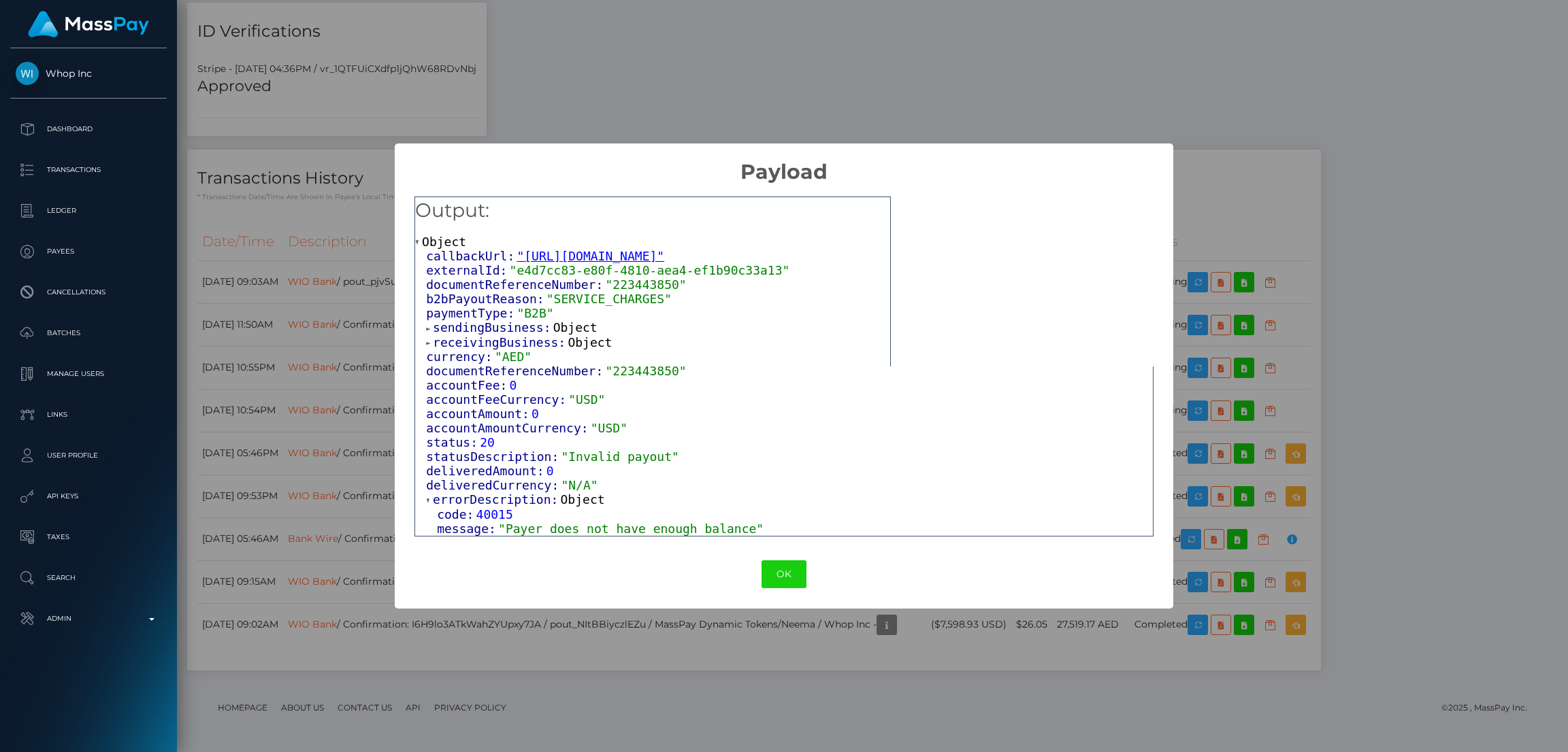
scroll to position [221, 0]
click at [778, 564] on button "OK" at bounding box center [784, 574] width 45 height 28
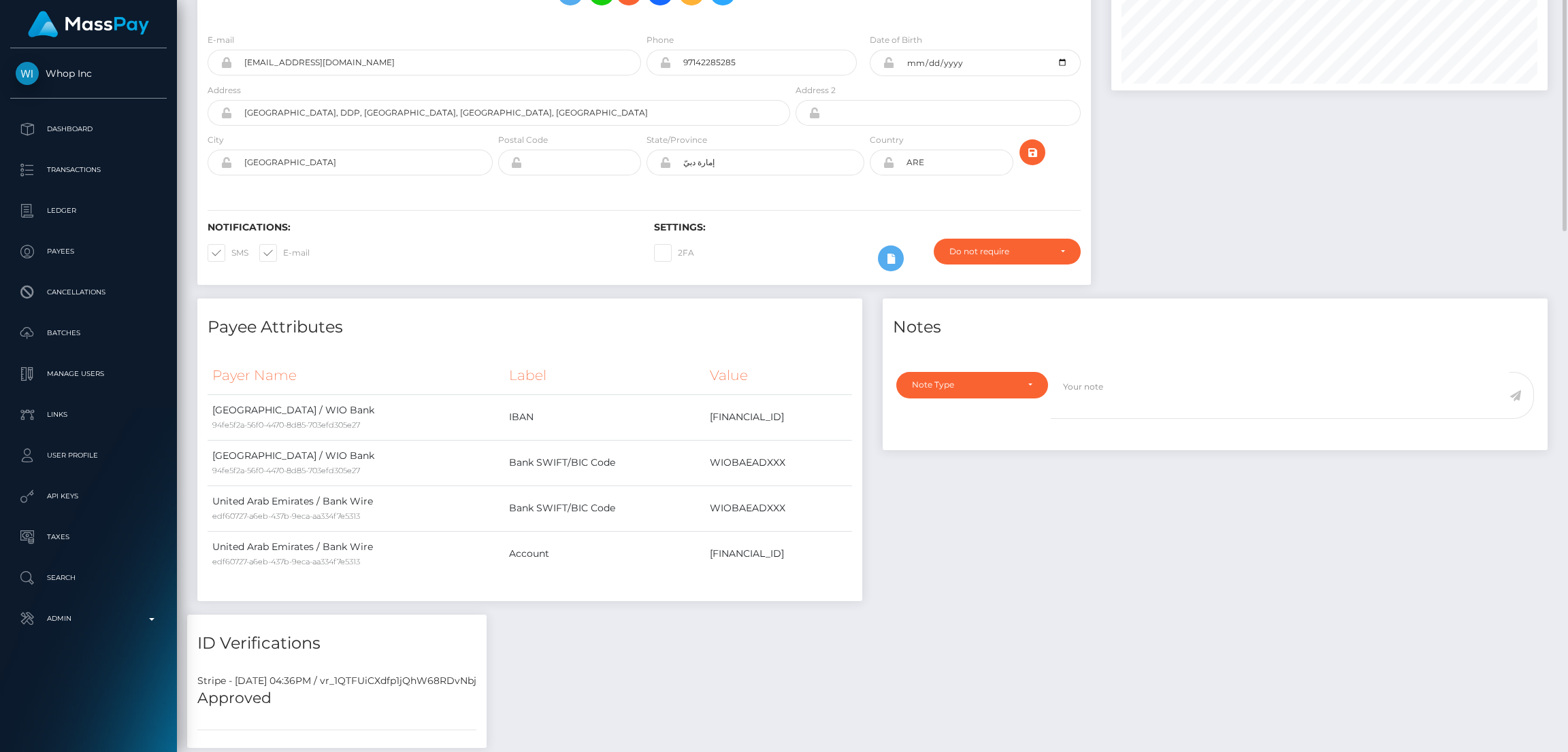
scroll to position [0, 0]
